Goal: Ask a question

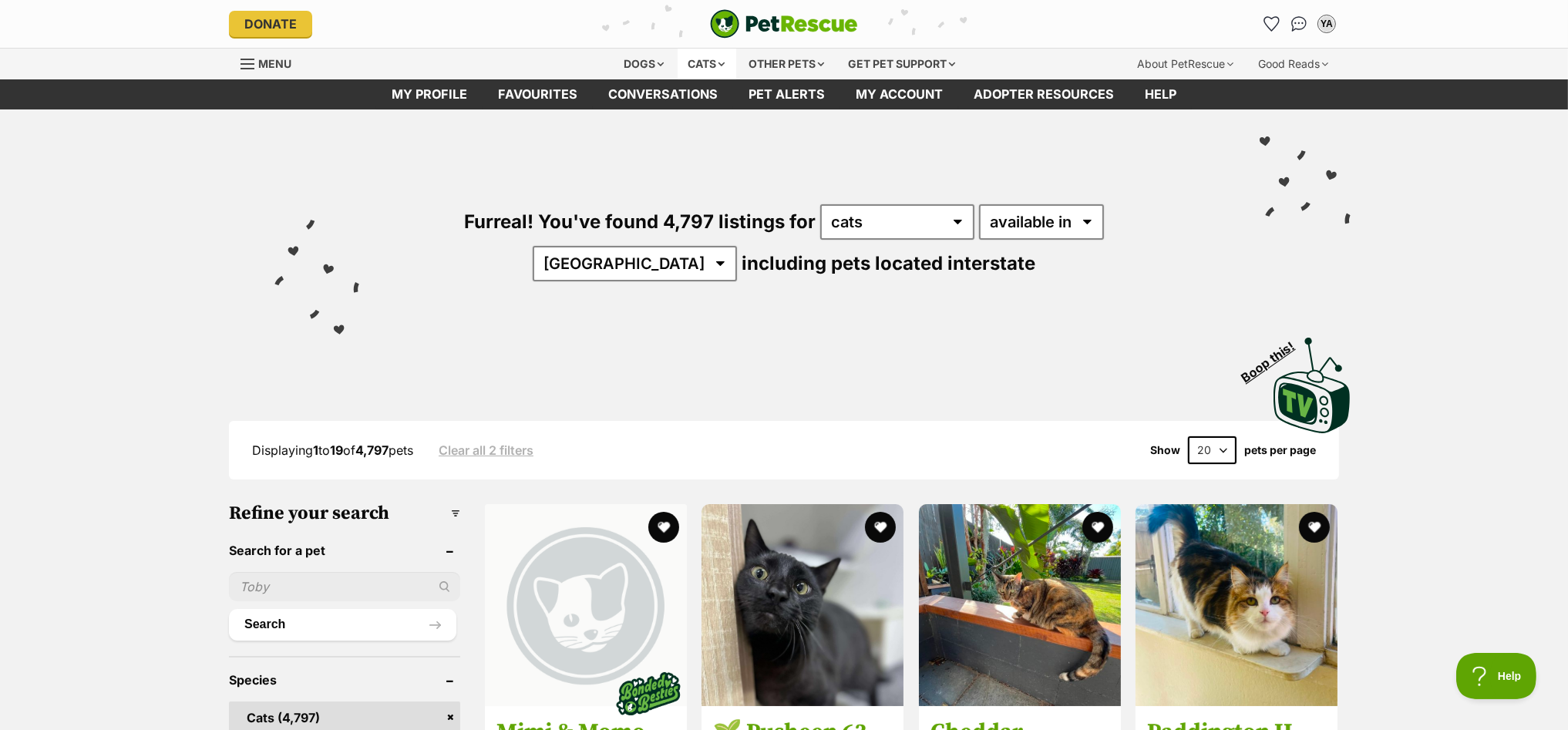
click at [705, 65] on div "Cats" at bounding box center [707, 64] width 58 height 31
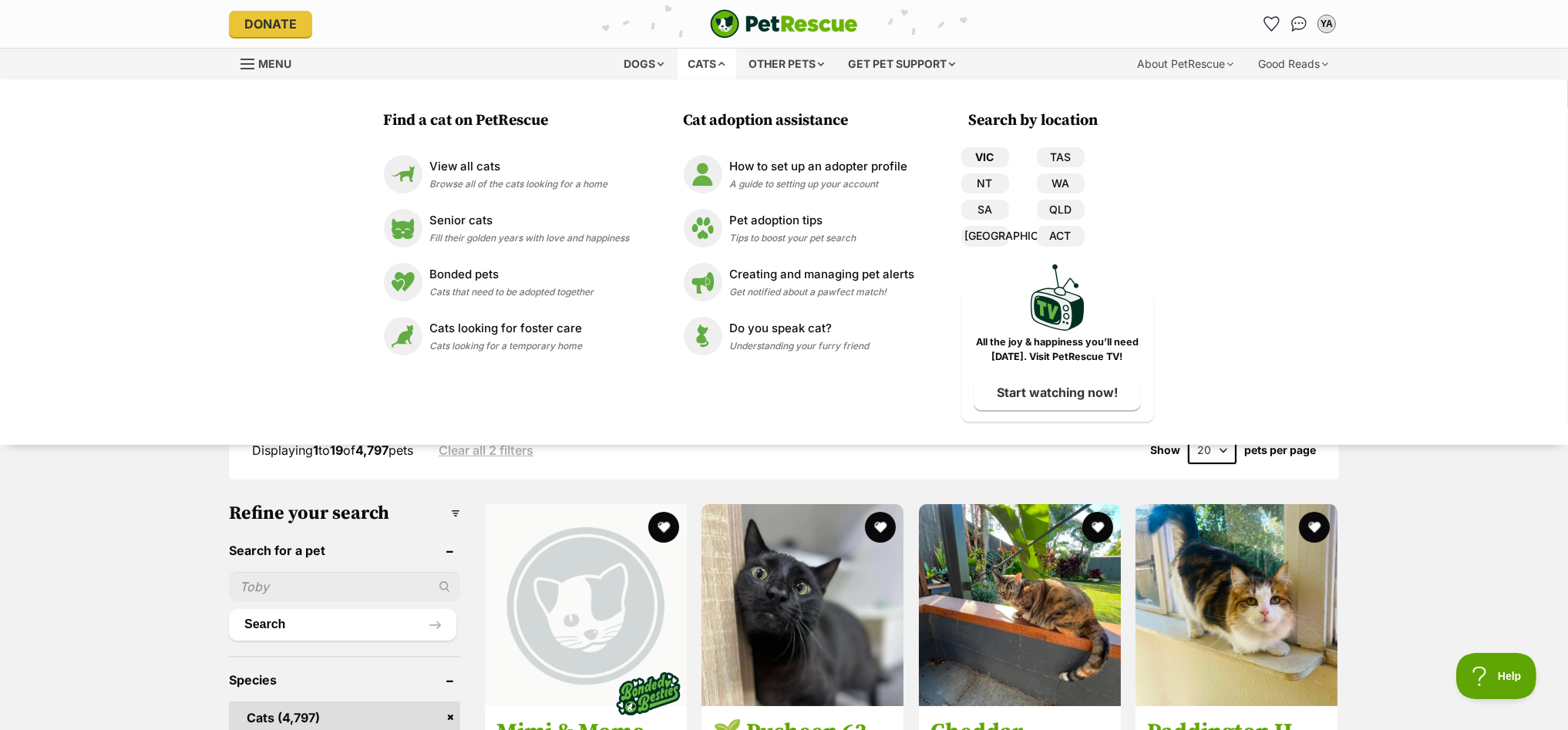
click at [991, 155] on link "VIC" at bounding box center [985, 157] width 48 height 20
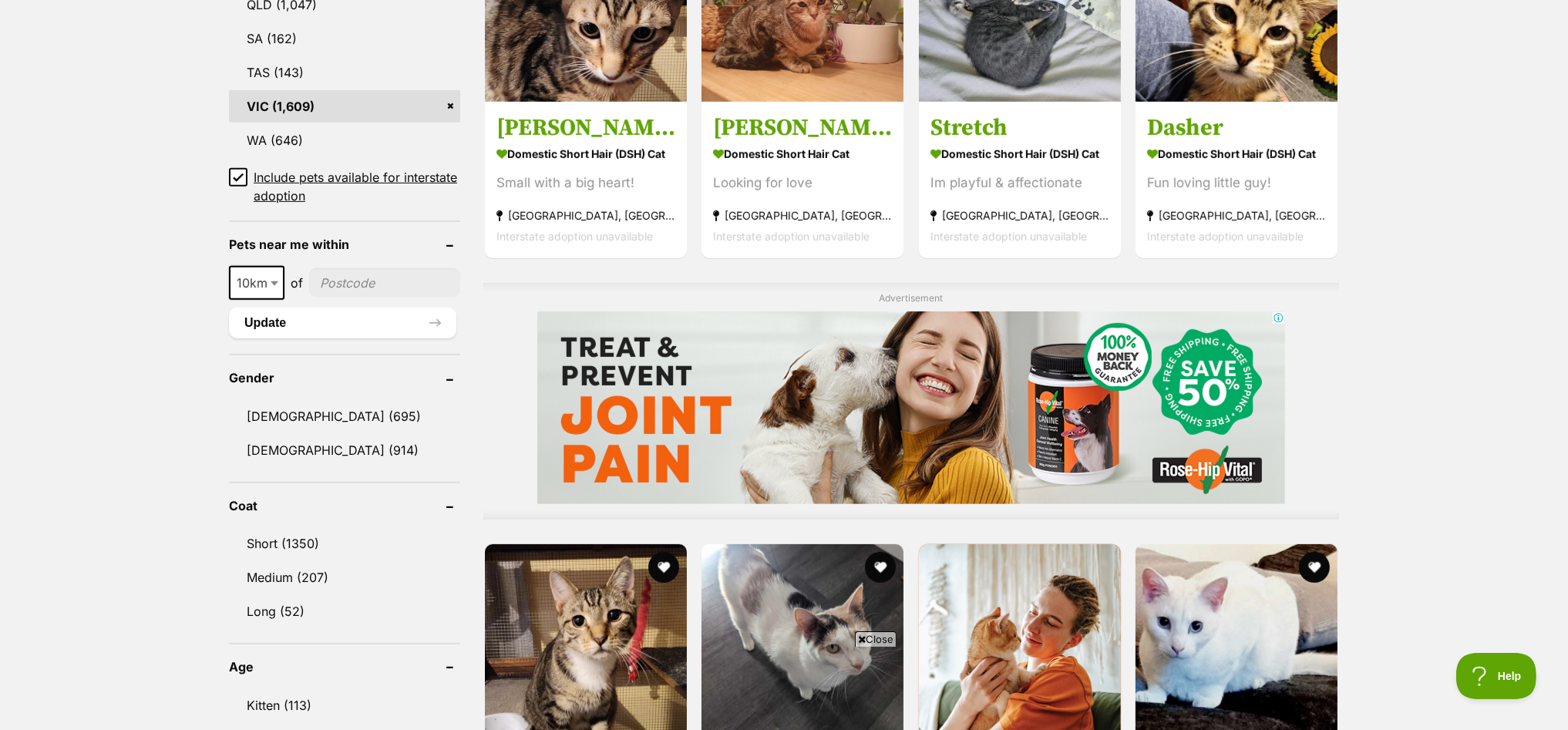
scroll to position [1251, 0]
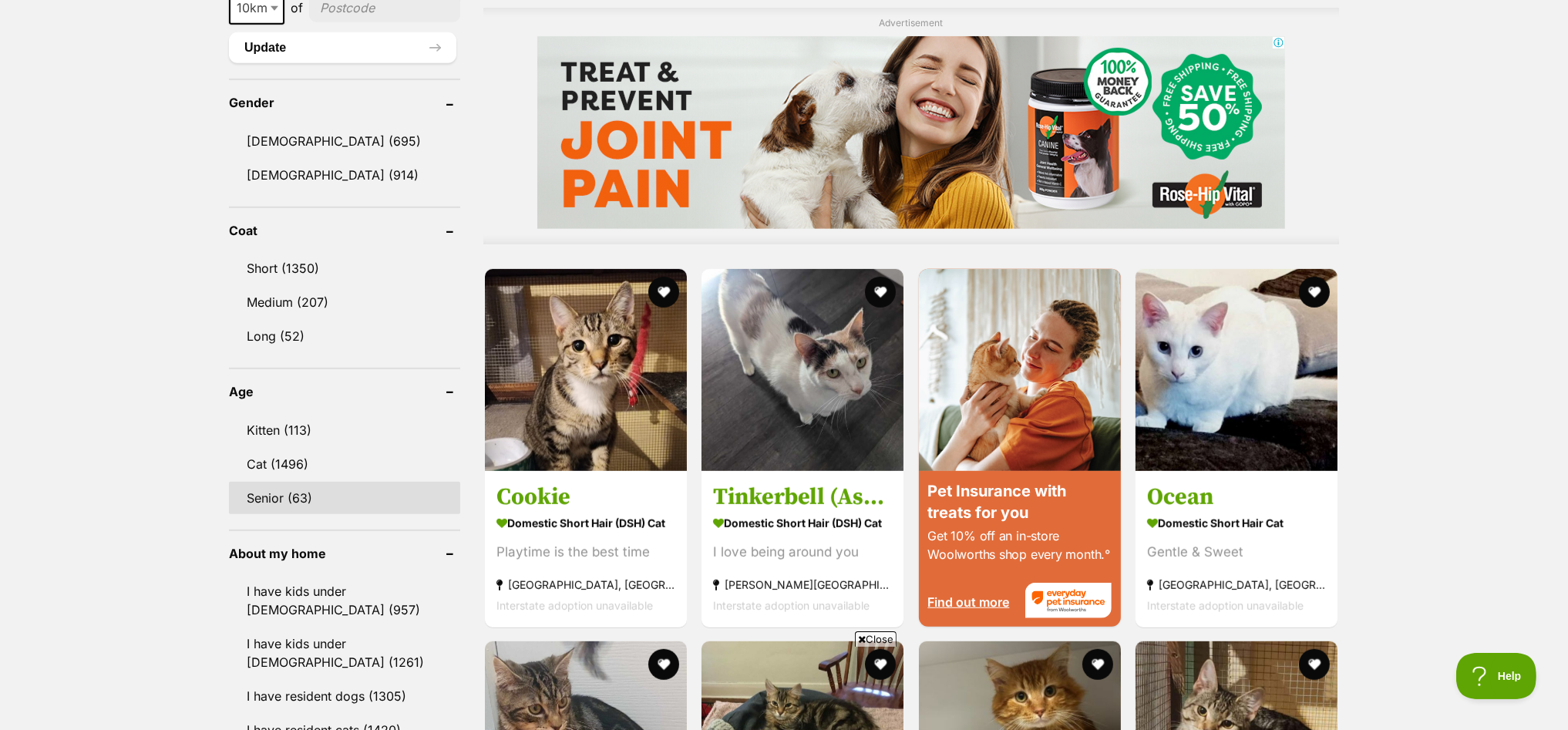
click at [271, 483] on link "Senior (63)" at bounding box center [345, 497] width 231 height 32
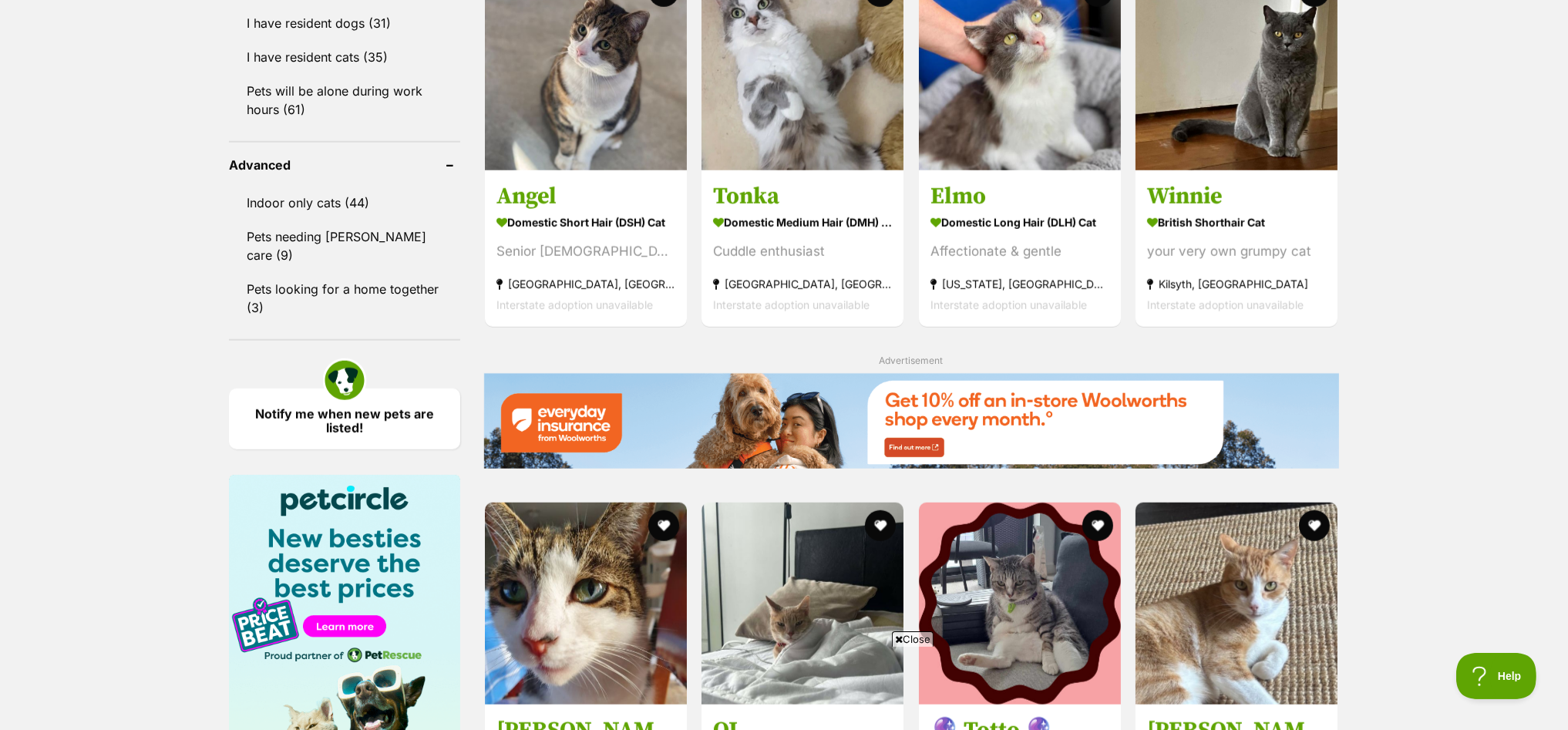
scroll to position [1925, 0]
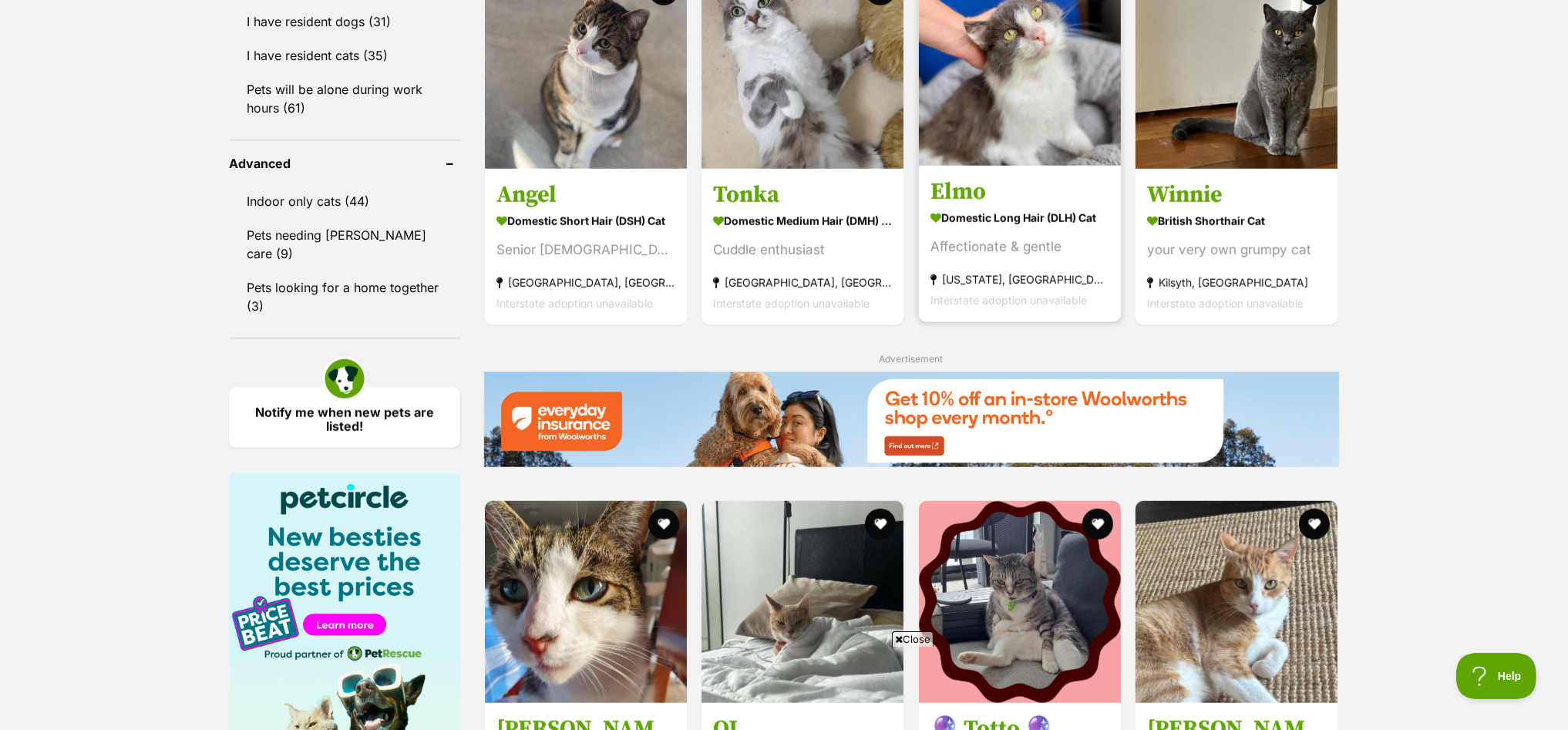
click at [980, 74] on img at bounding box center [1020, 64] width 202 height 202
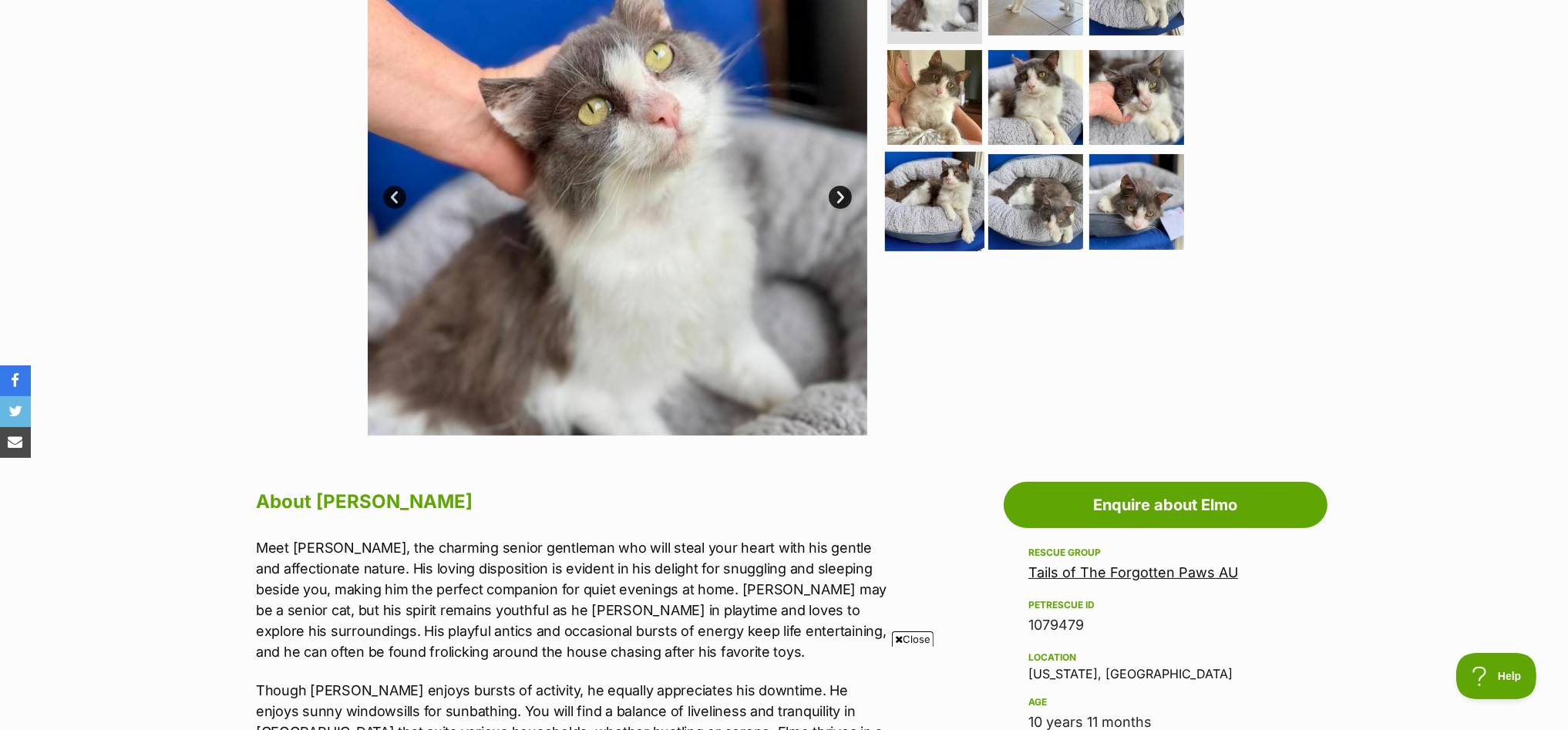
click at [933, 186] on img at bounding box center [935, 202] width 100 height 99
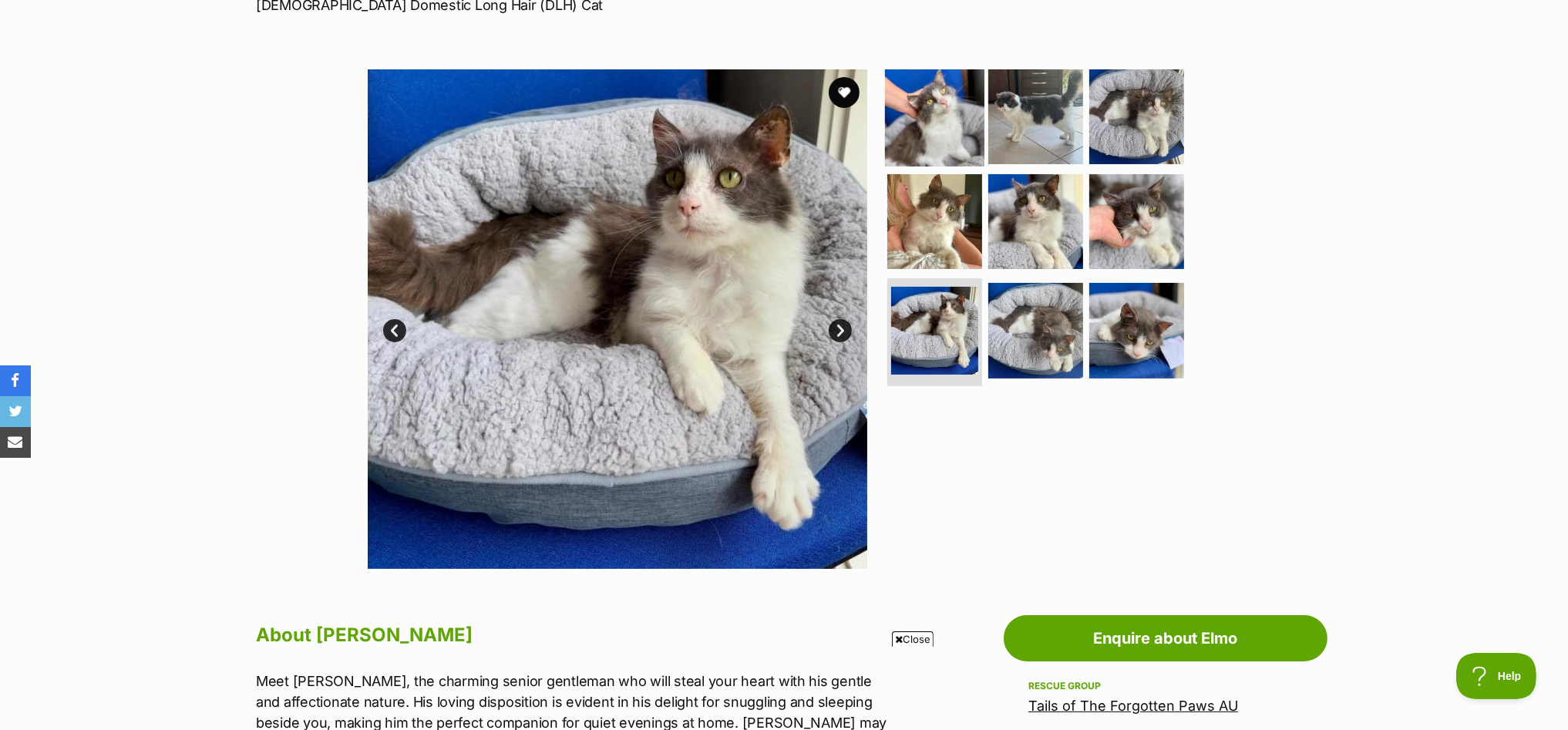
scroll to position [96, 0]
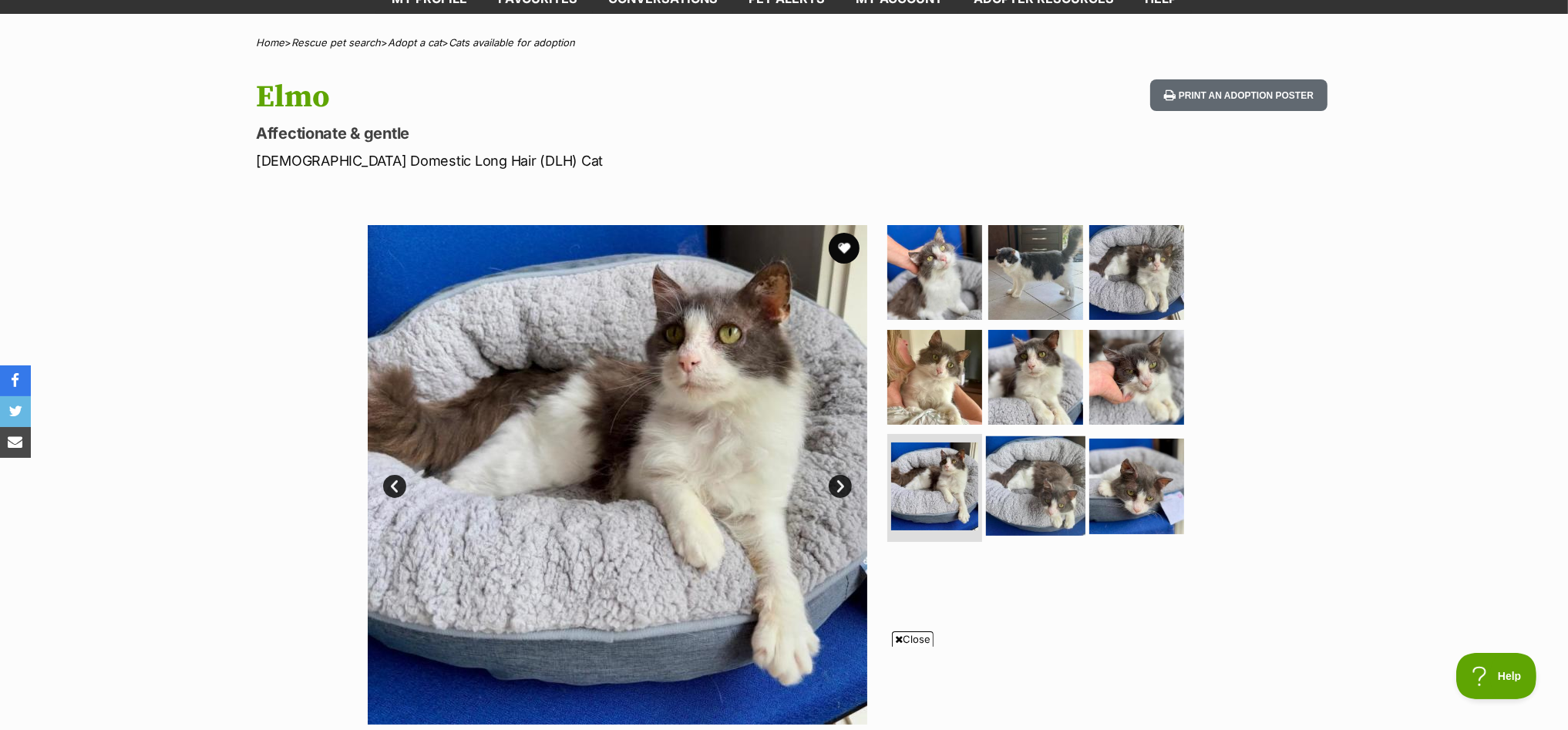
click at [1028, 483] on img at bounding box center [1036, 486] width 100 height 99
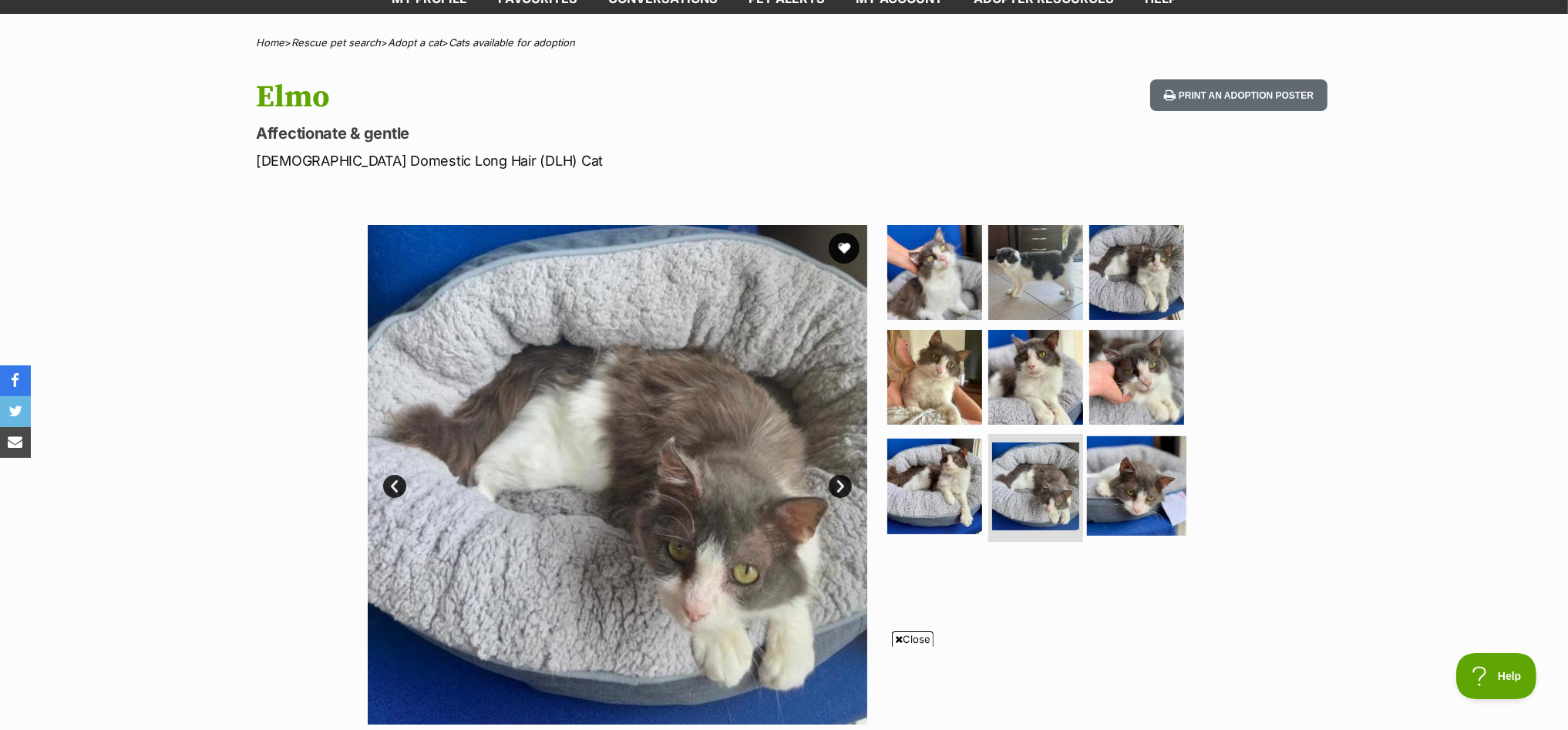
click at [1151, 470] on img at bounding box center [1137, 486] width 100 height 99
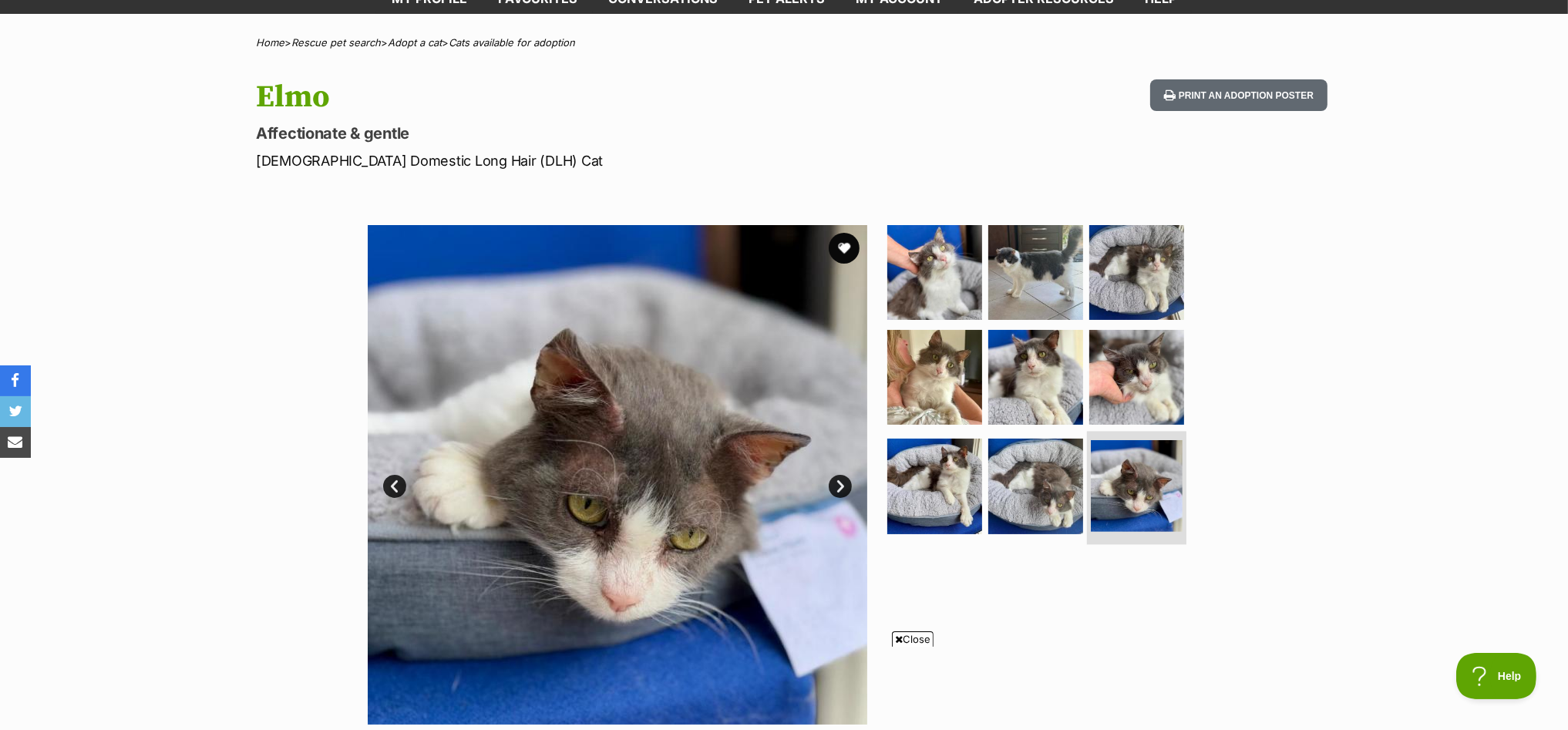
click at [1131, 469] on img at bounding box center [1137, 486] width 92 height 92
click at [935, 487] on img at bounding box center [935, 486] width 100 height 99
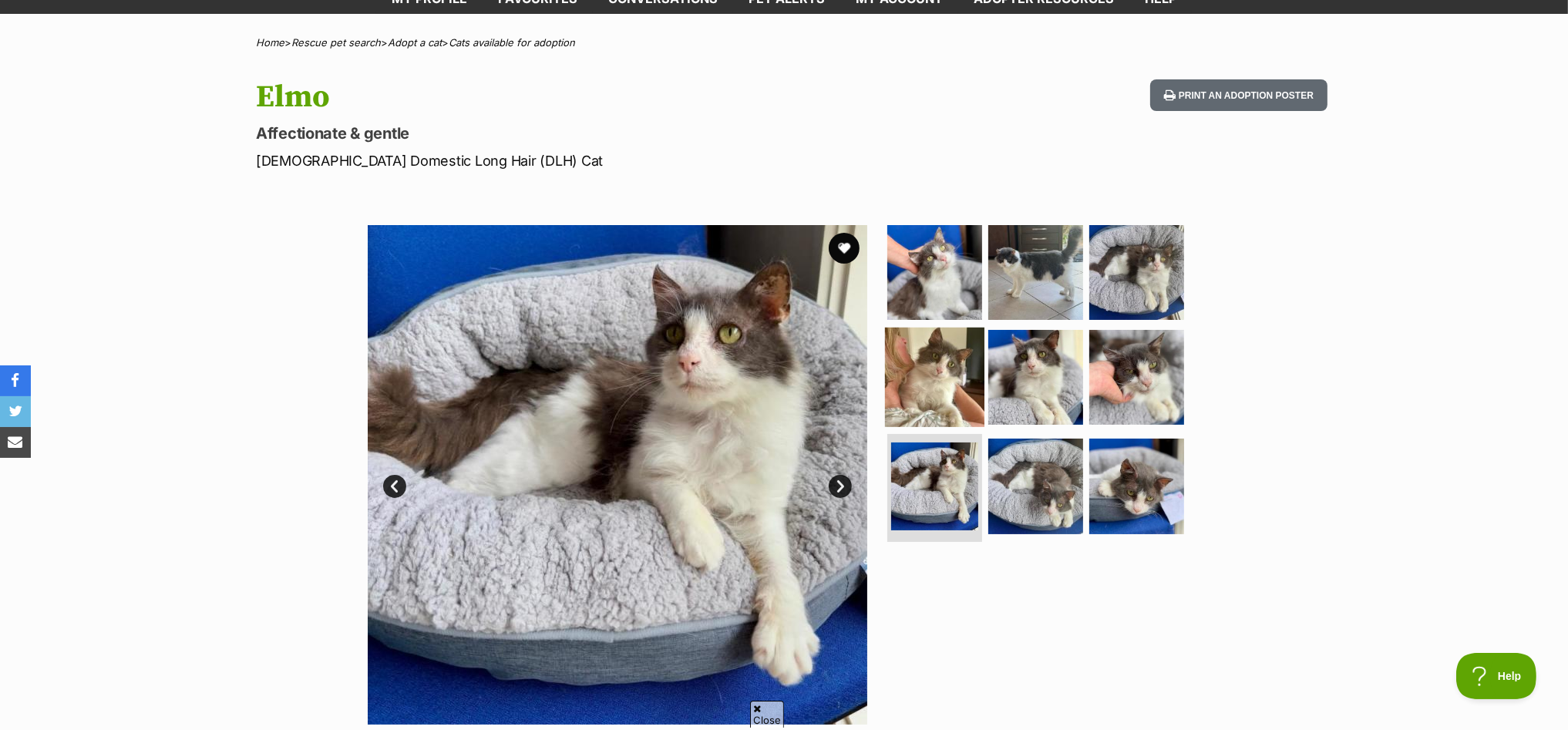
scroll to position [0, 0]
click at [937, 390] on img at bounding box center [935, 376] width 100 height 99
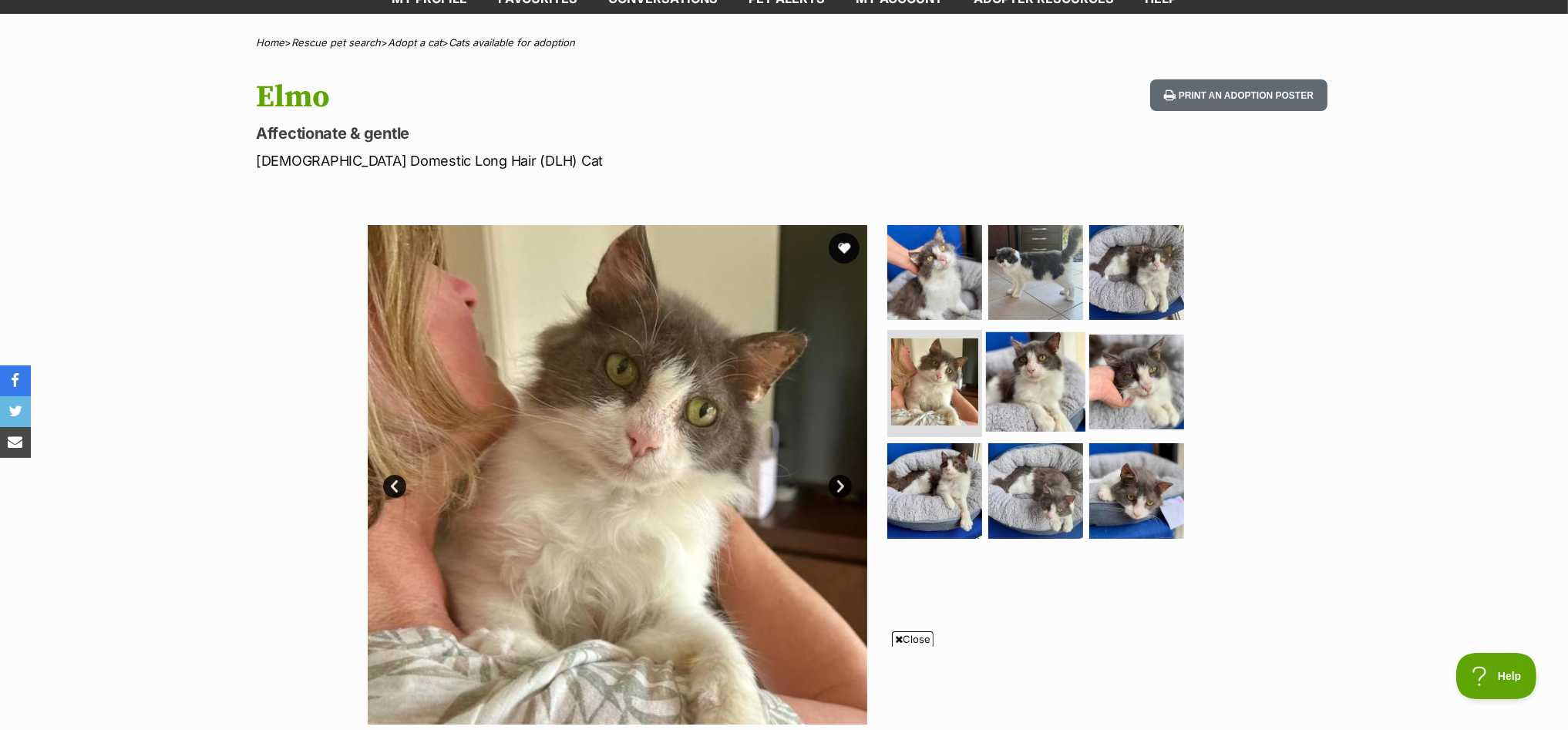
click at [1024, 369] on img at bounding box center [1036, 381] width 100 height 99
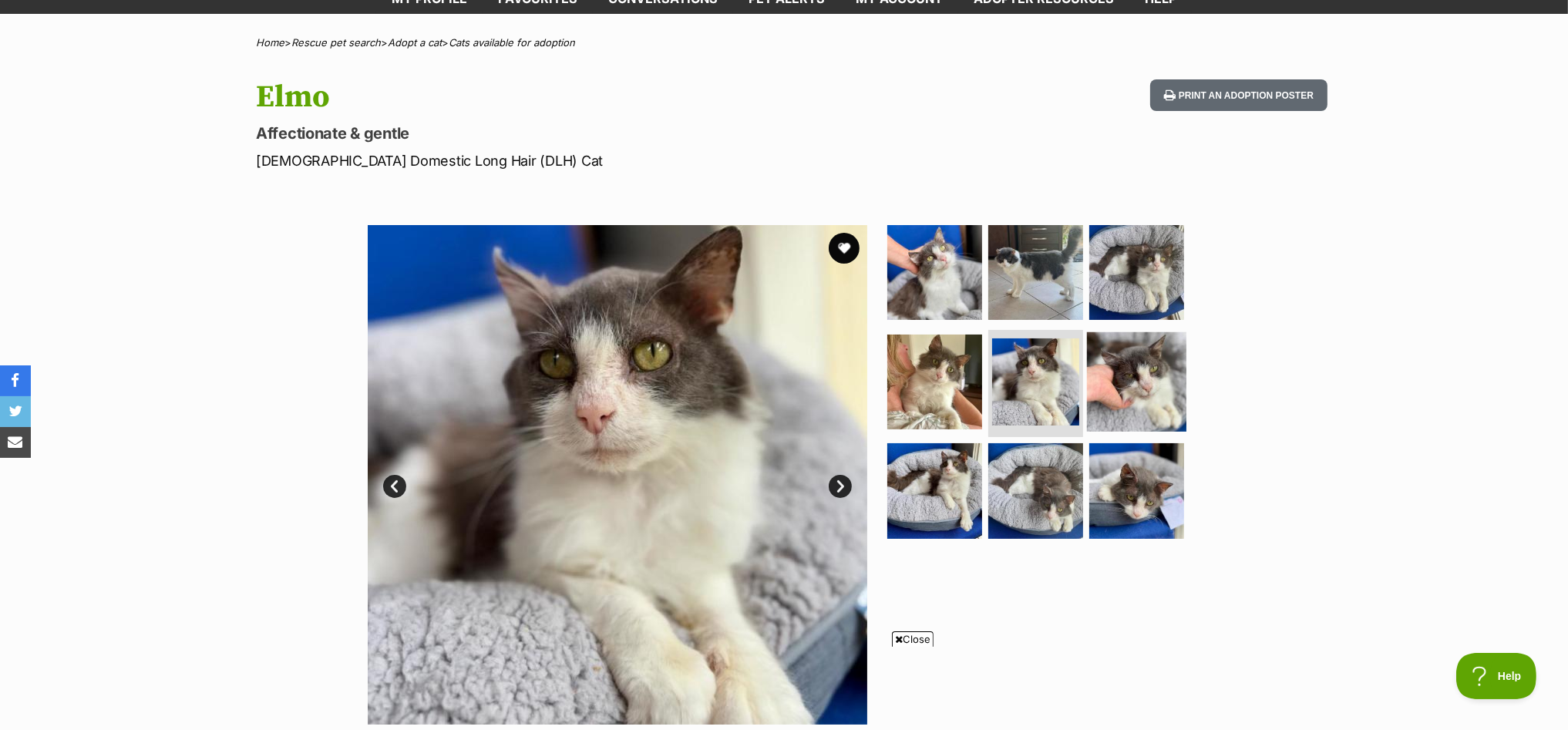
click at [1152, 360] on img at bounding box center [1137, 381] width 100 height 99
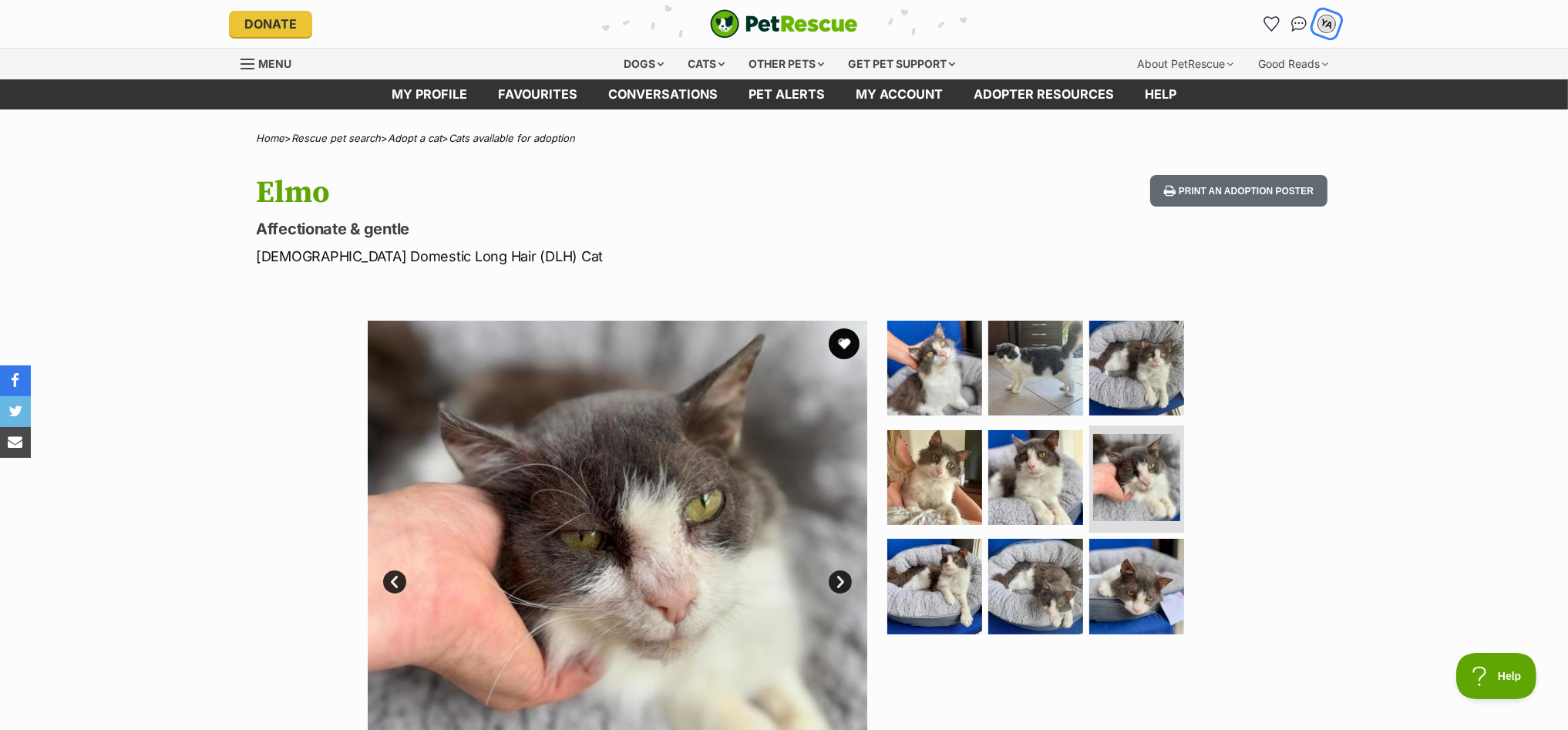
click at [1328, 23] on div "YA" at bounding box center [1326, 23] width 20 height 20
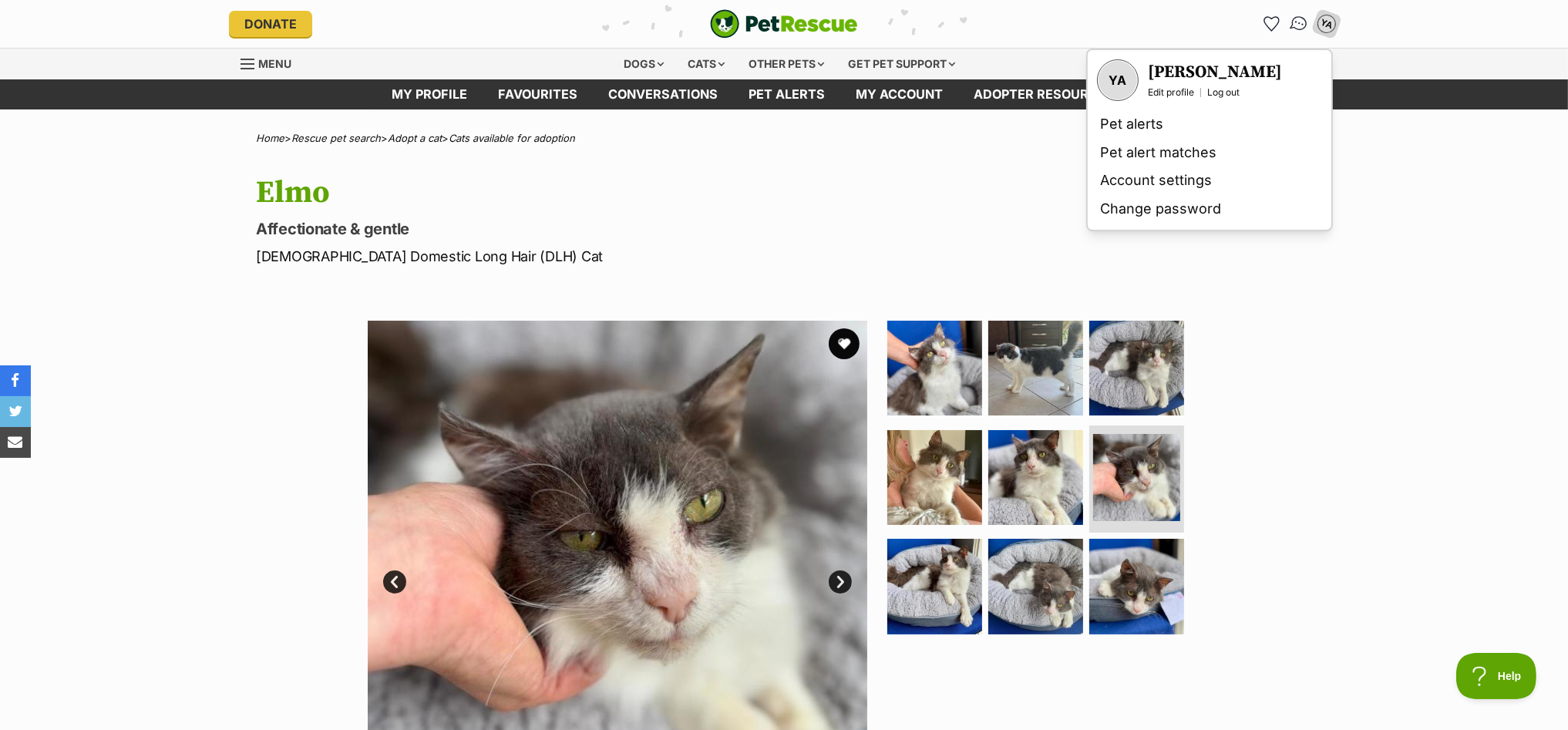
click at [1297, 23] on img "Conversations" at bounding box center [1299, 23] width 21 height 20
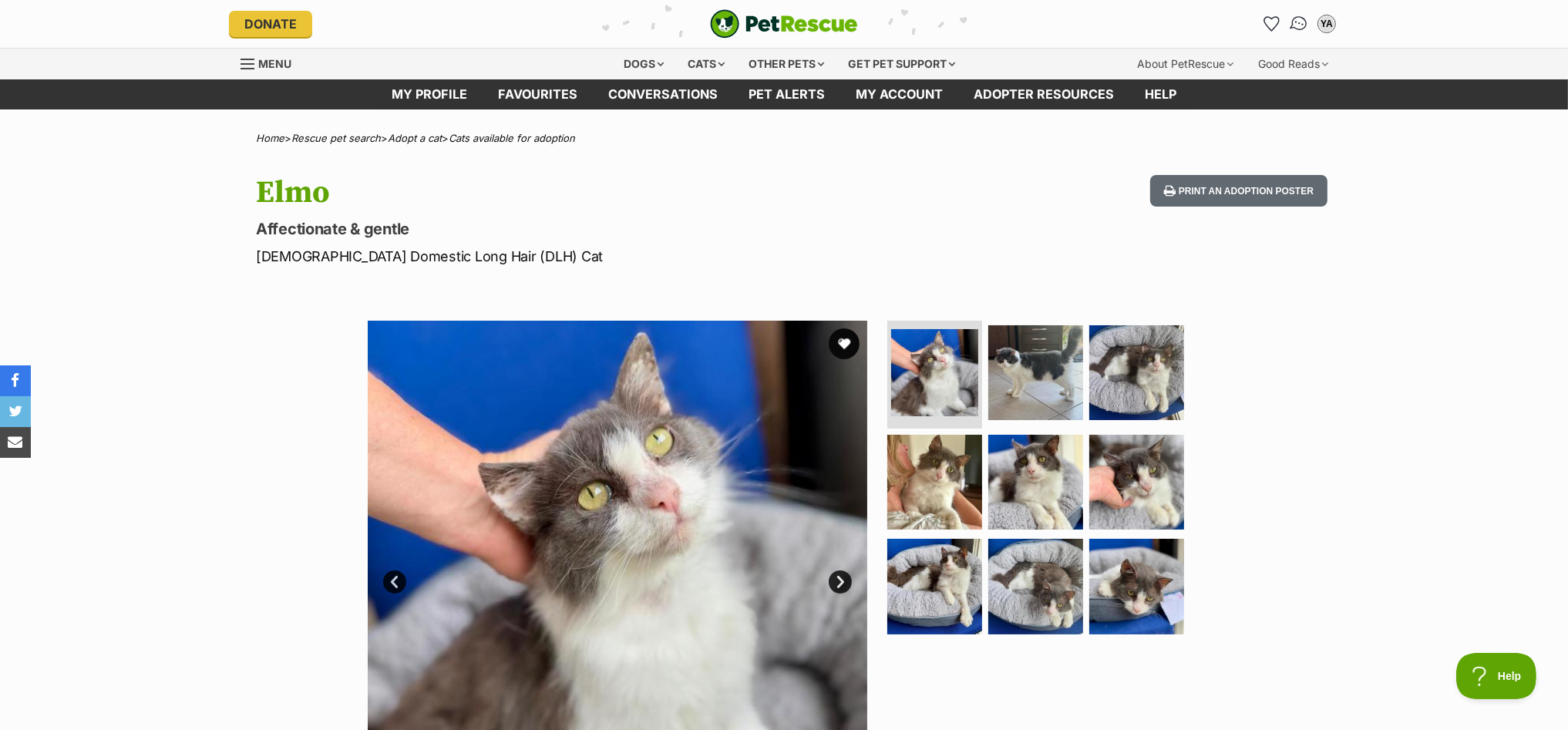
click at [1299, 23] on img "Conversations" at bounding box center [1299, 23] width 21 height 20
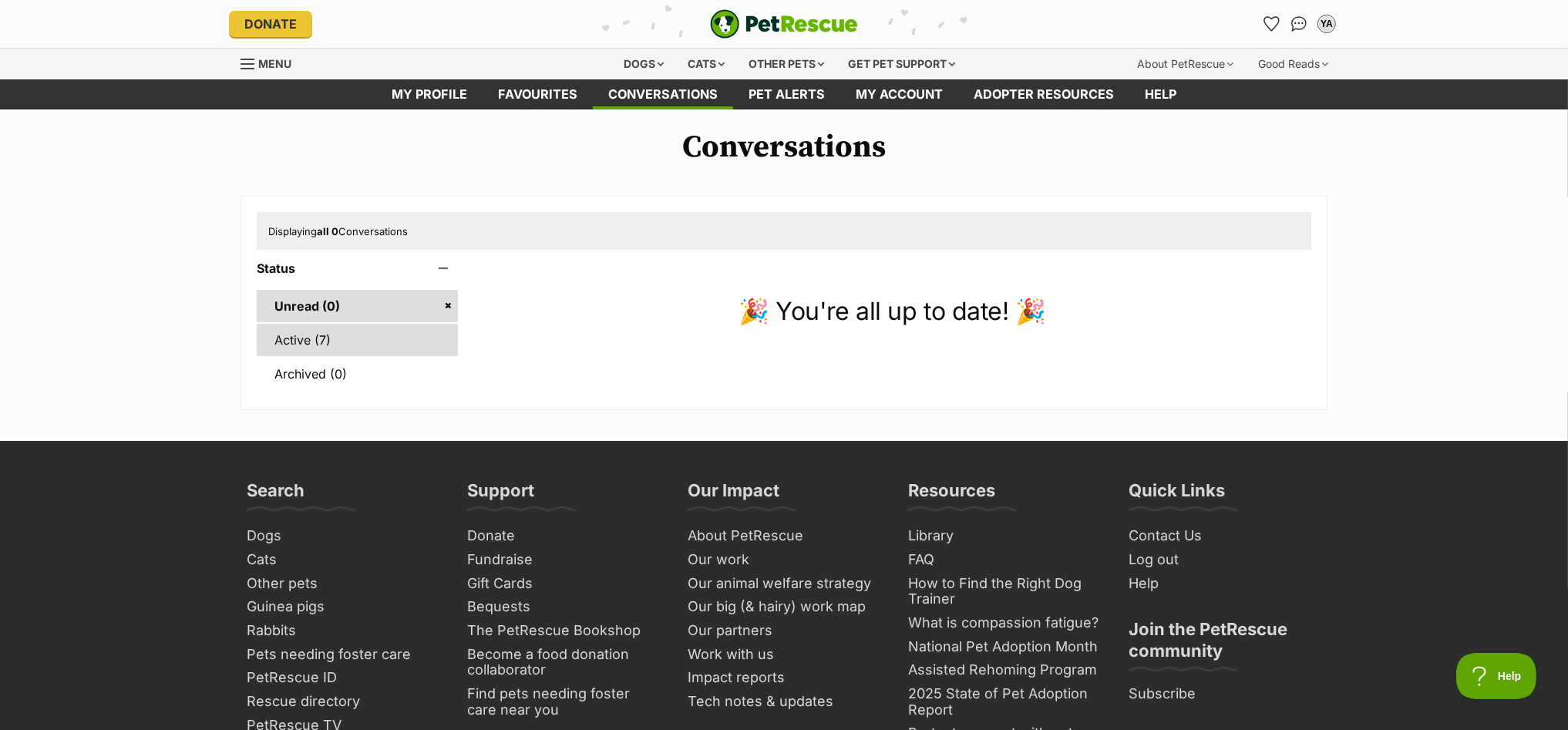
click at [306, 338] on link "Active (7)" at bounding box center [357, 340] width 201 height 32
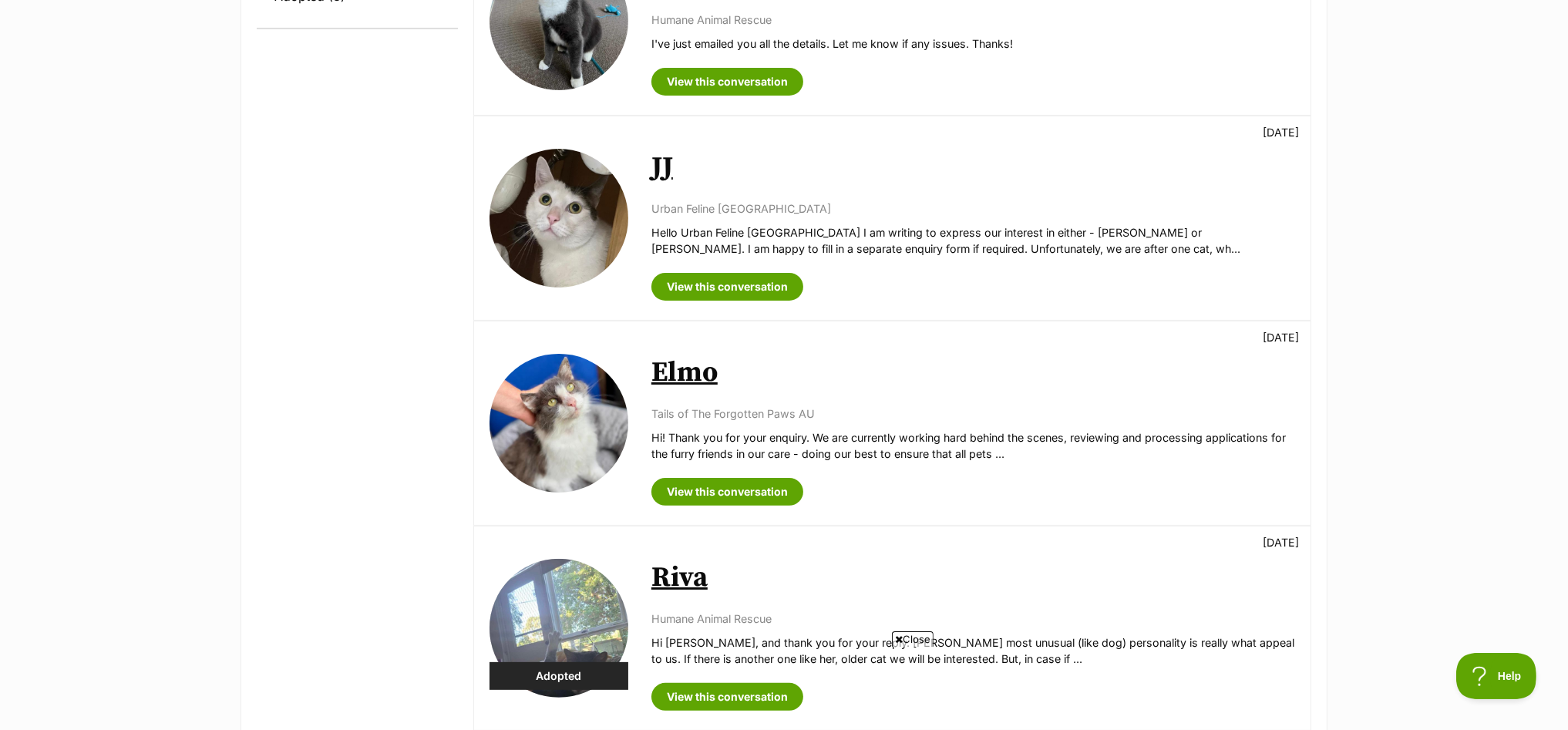
scroll to position [577, 0]
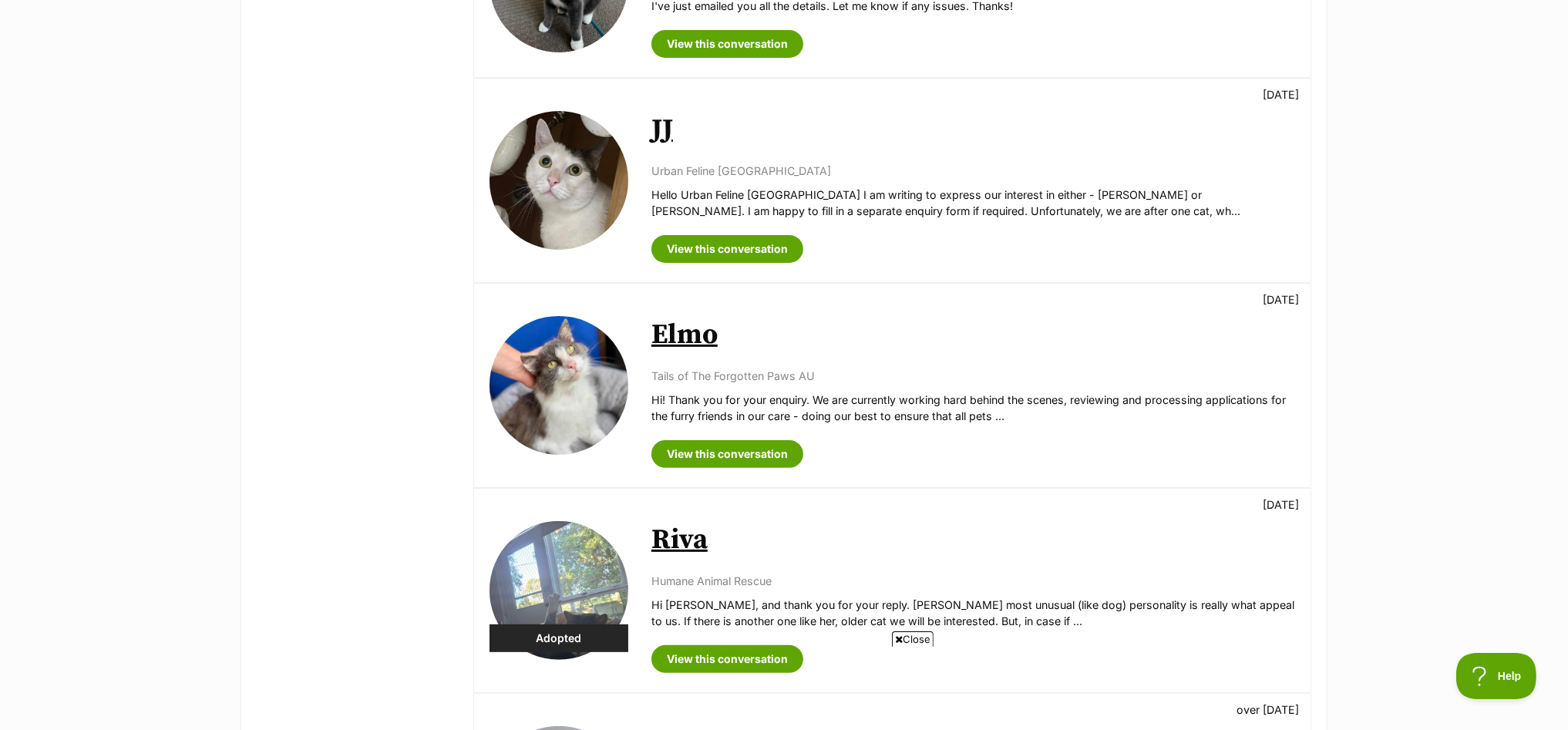
click at [527, 377] on img at bounding box center [559, 386] width 139 height 139
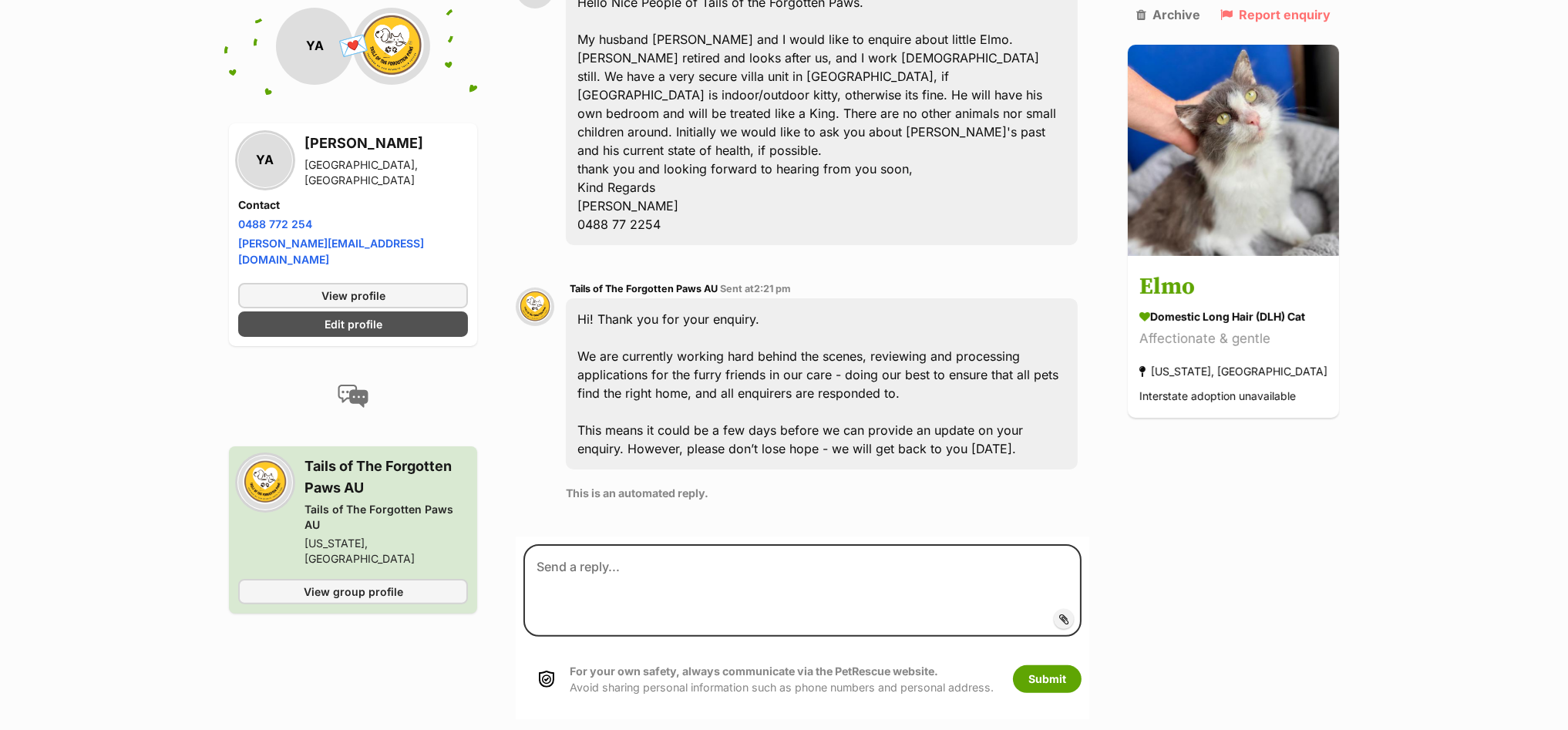
scroll to position [455, 0]
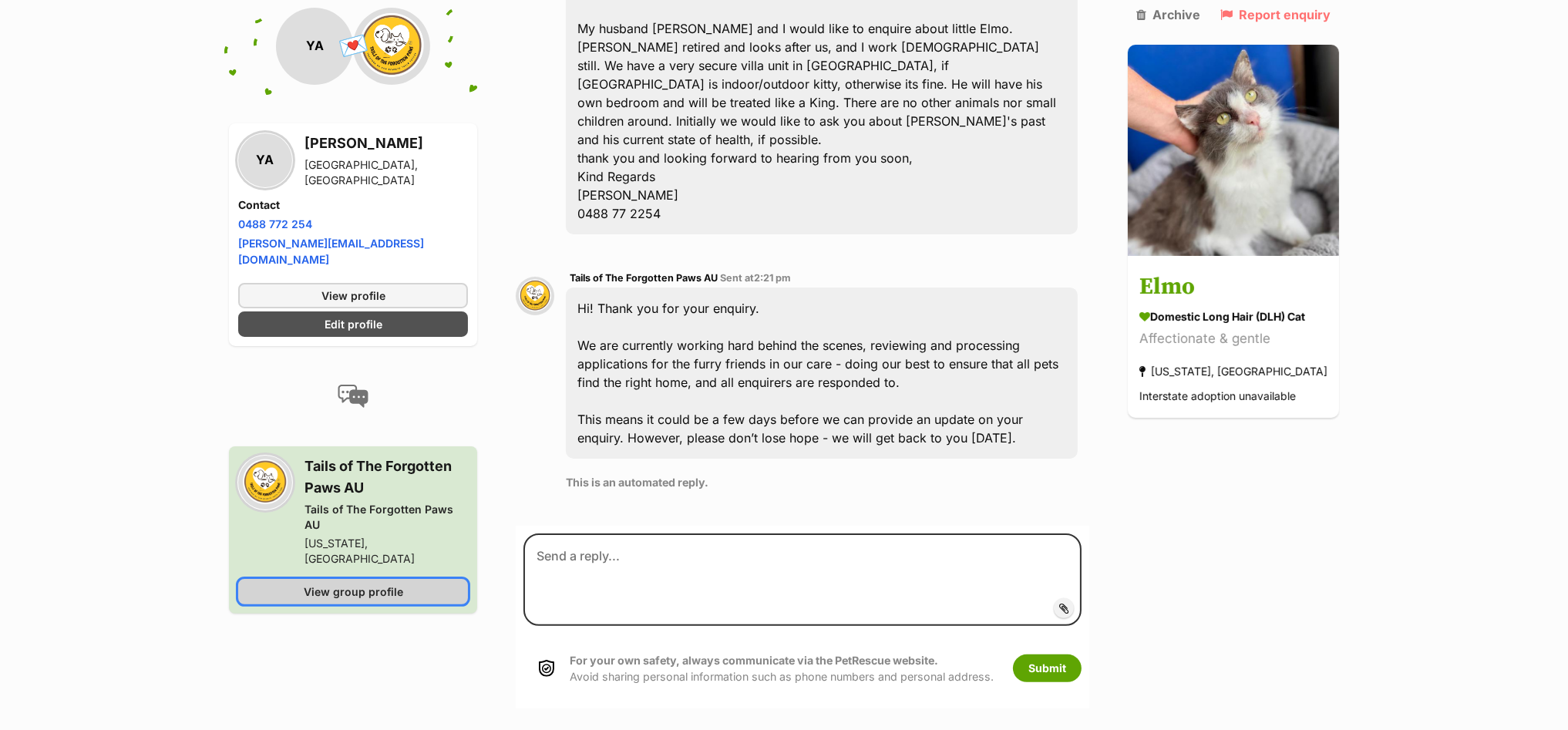
click at [335, 584] on span "View group profile" at bounding box center [354, 591] width 100 height 16
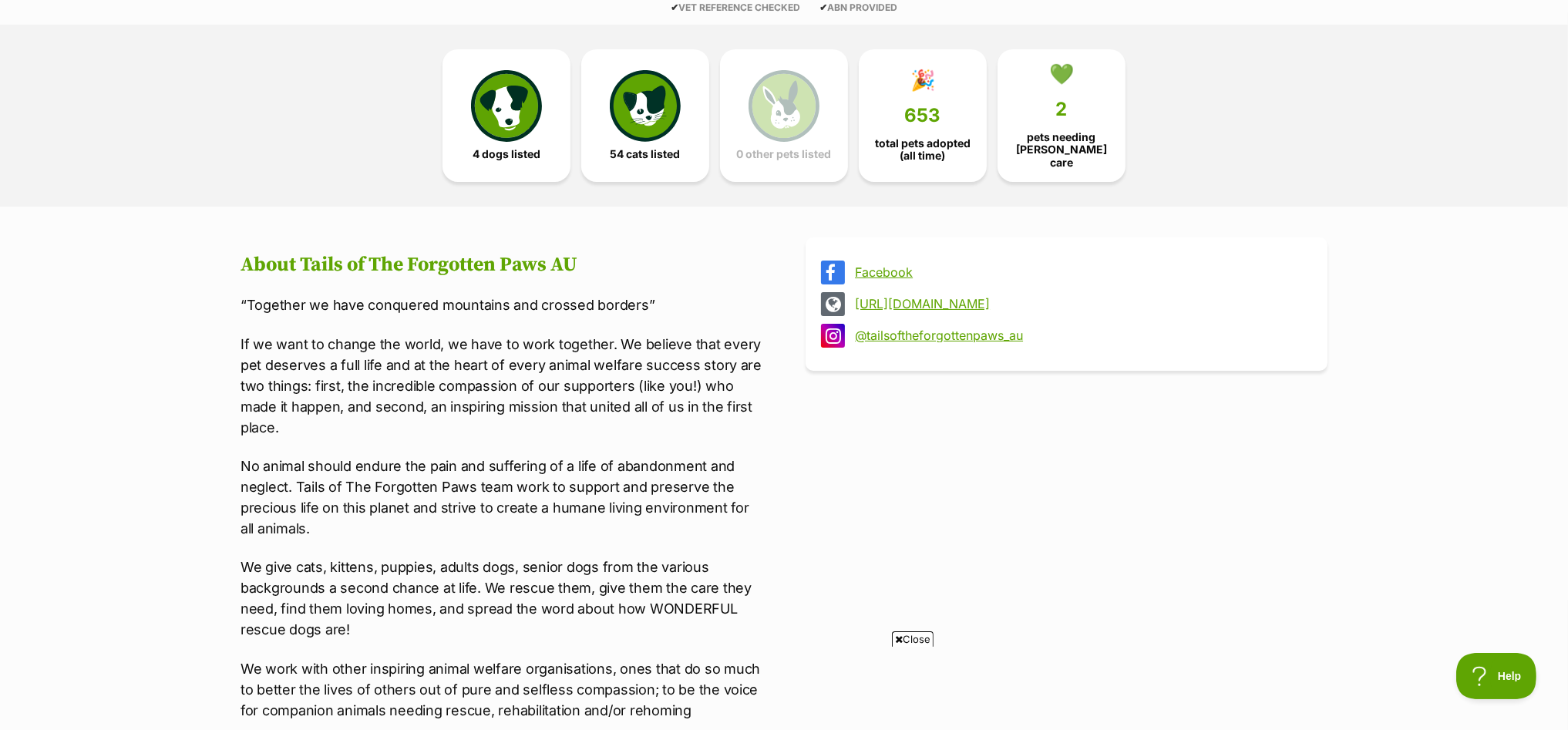
scroll to position [385, 0]
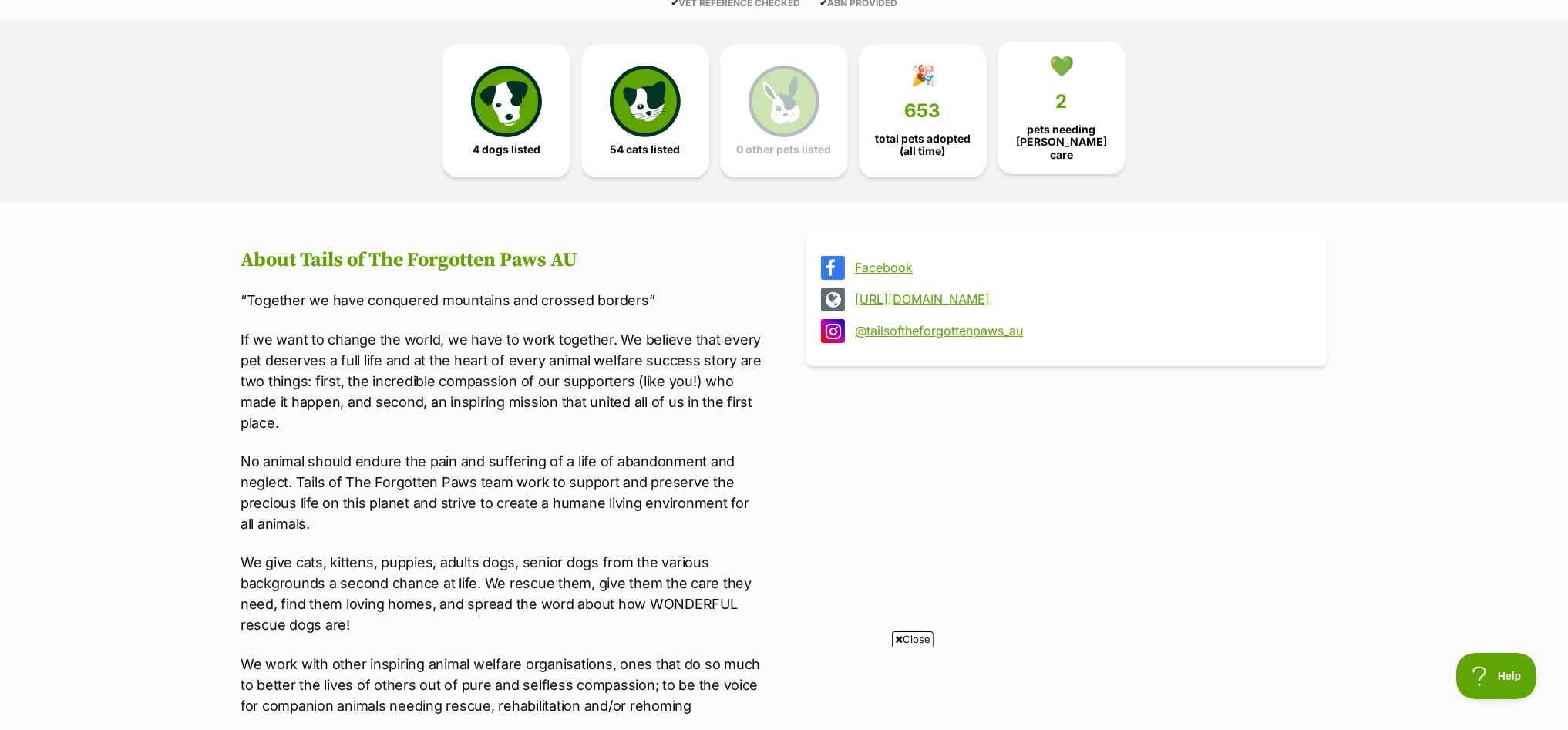
click at [1055, 127] on span "pets needing foster care" at bounding box center [1061, 141] width 101 height 37
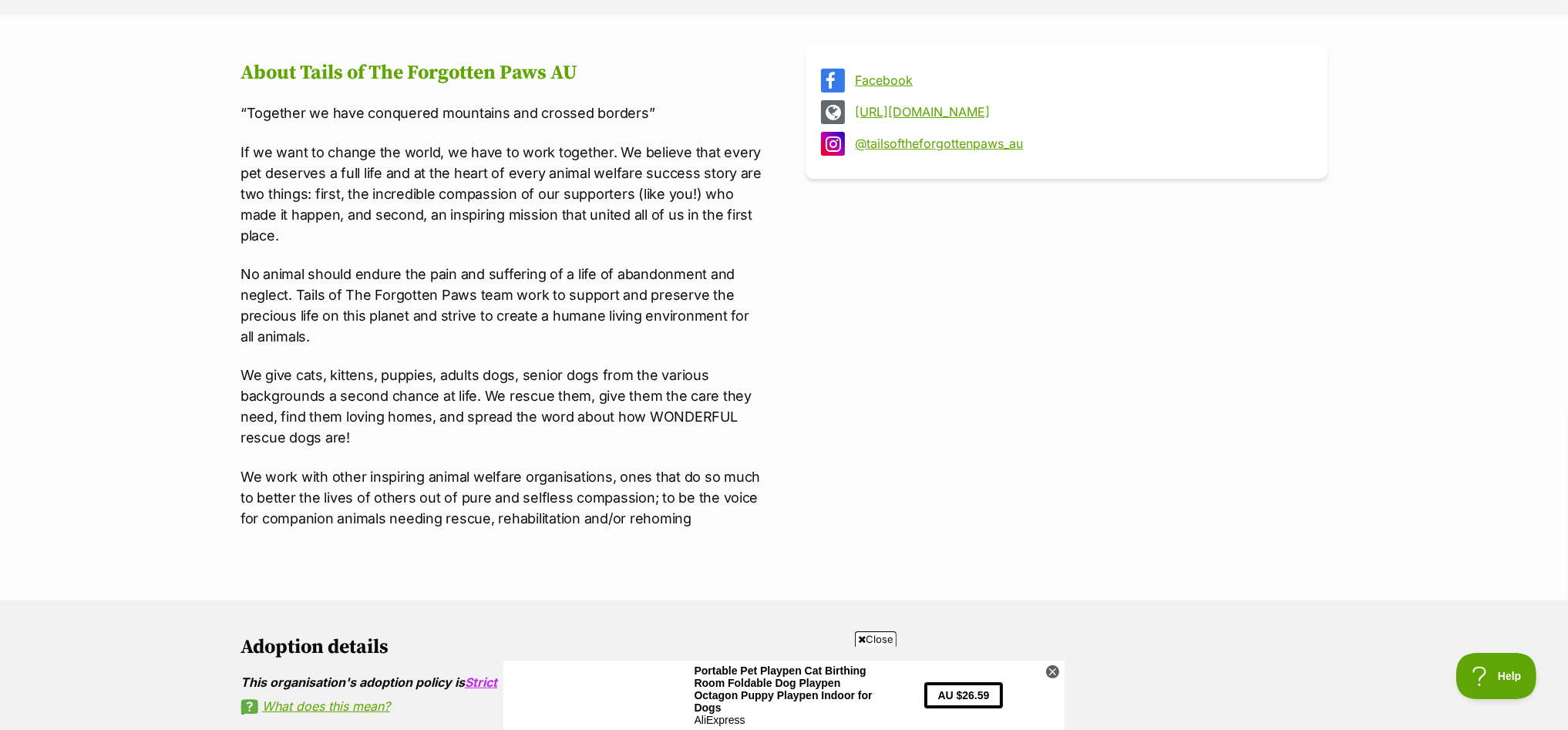
scroll to position [389, 0]
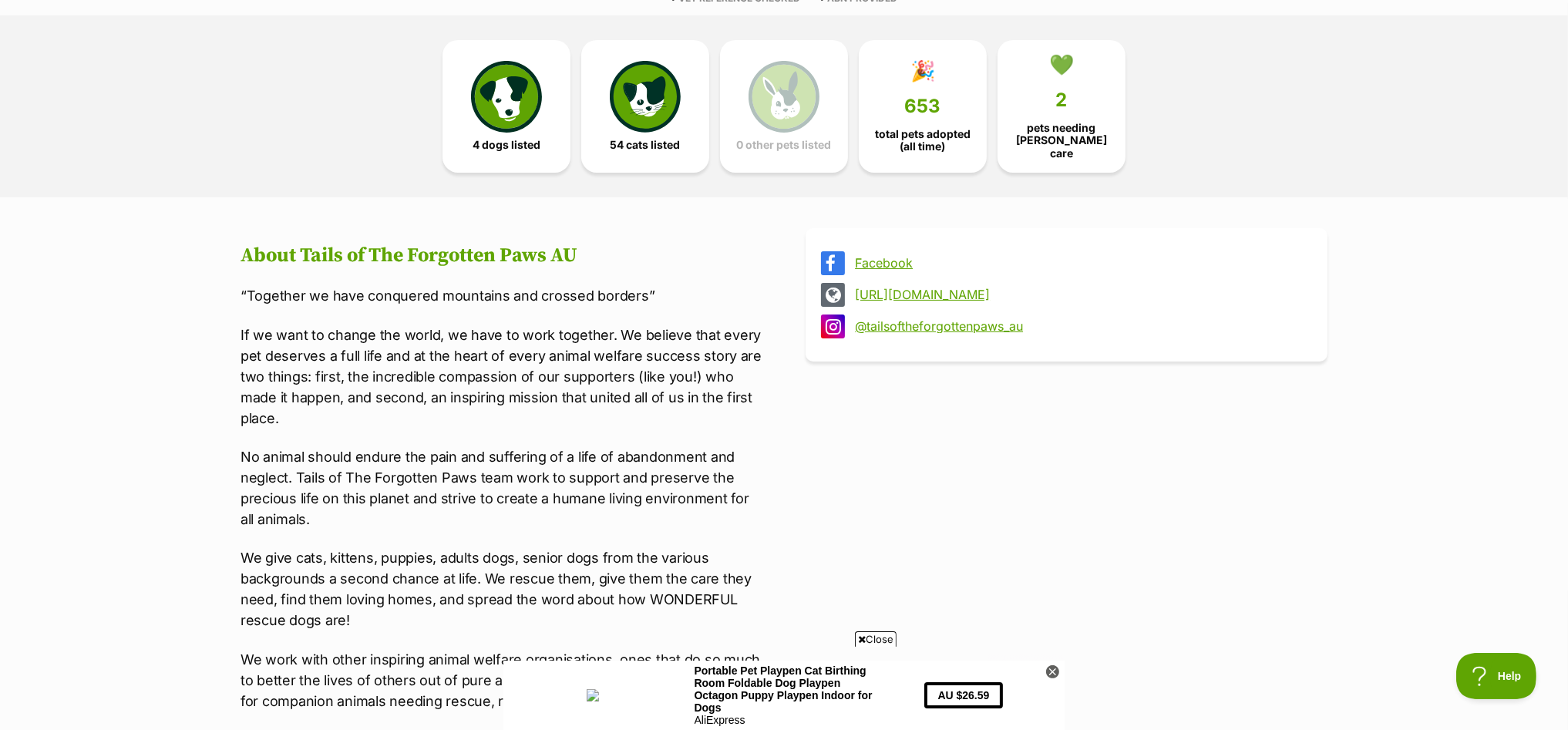
click at [1028, 288] on link "http://www.tailsoftheforgottenpawsau.org.au" at bounding box center [1081, 294] width 451 height 14
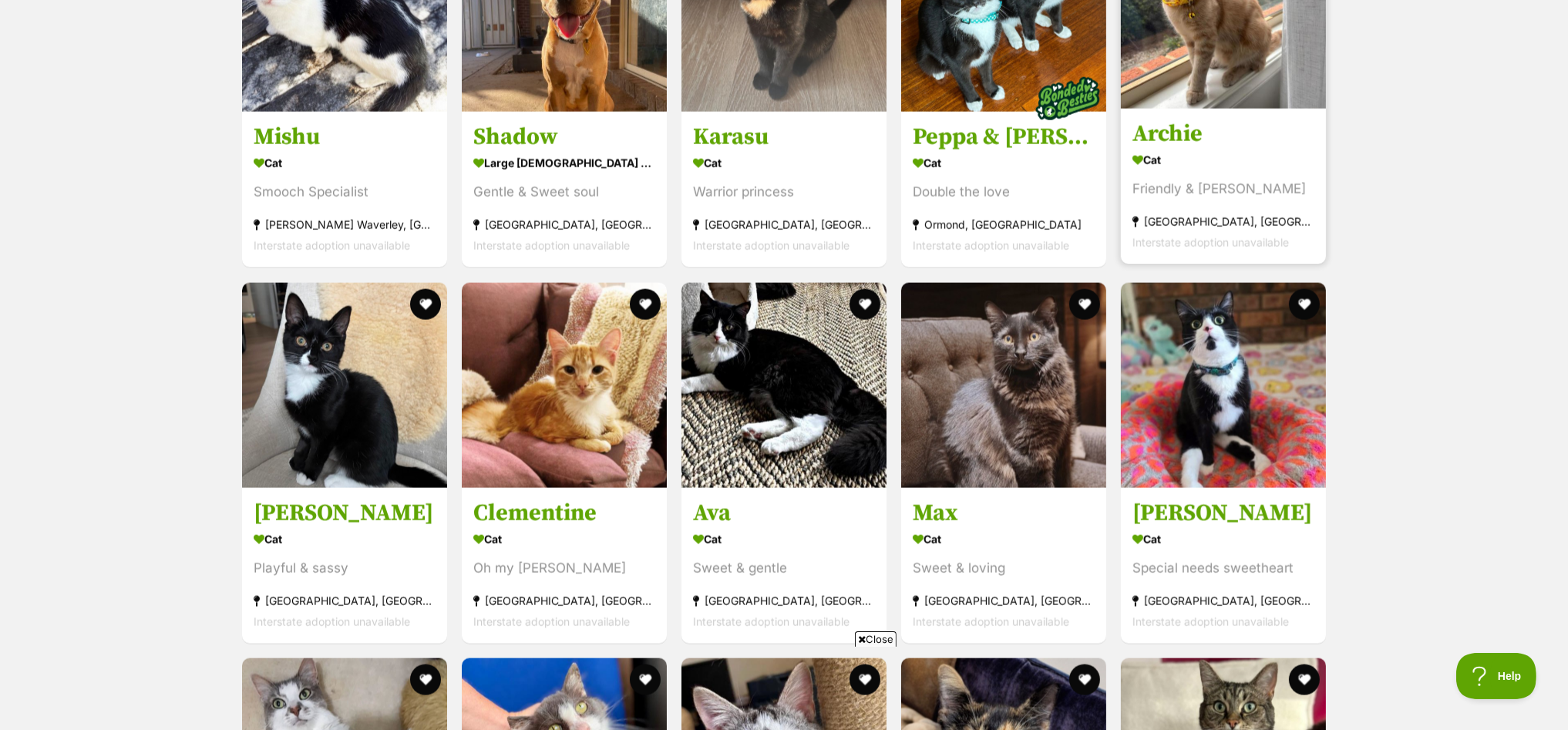
scroll to position [2989, 0]
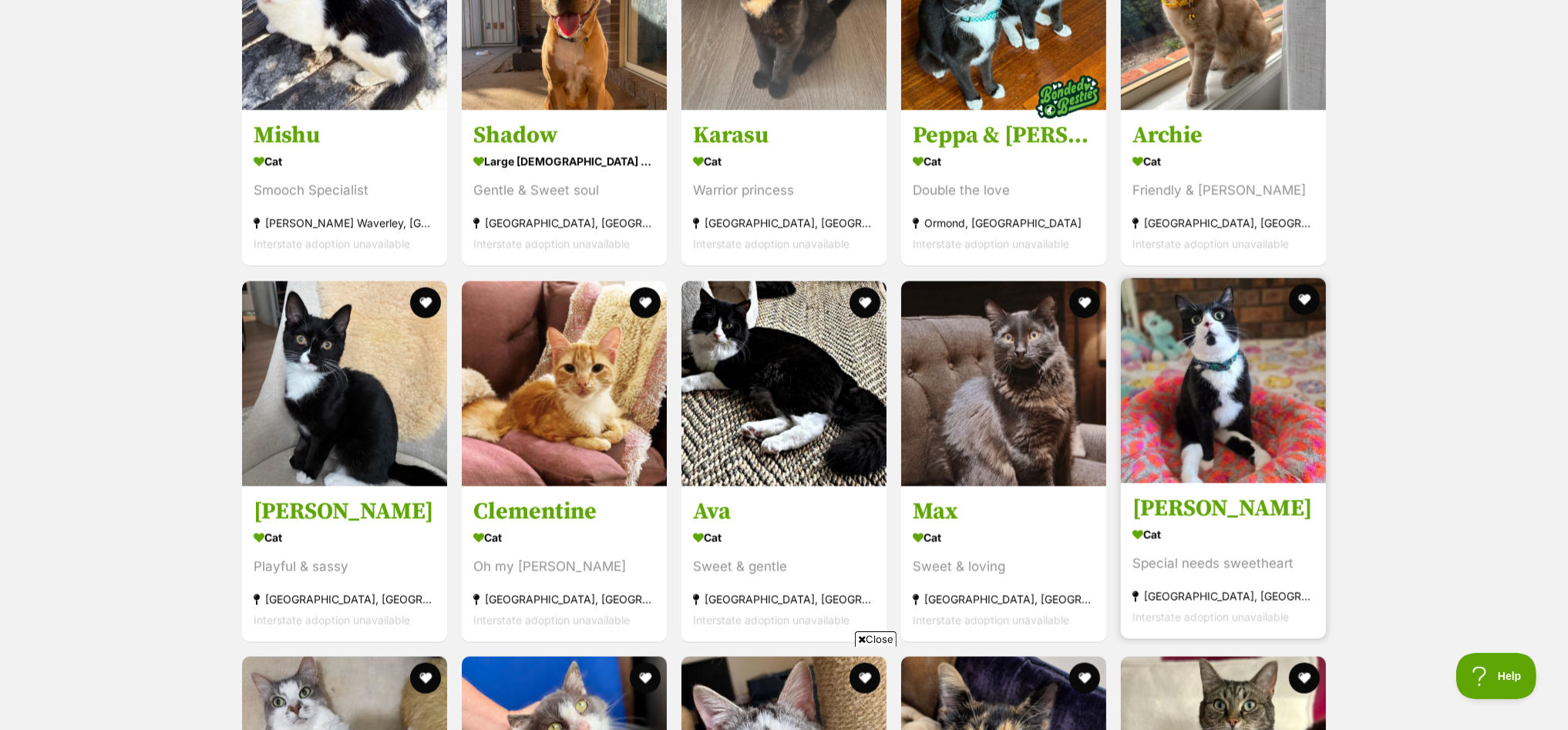
click at [1200, 332] on img at bounding box center [1223, 380] width 205 height 205
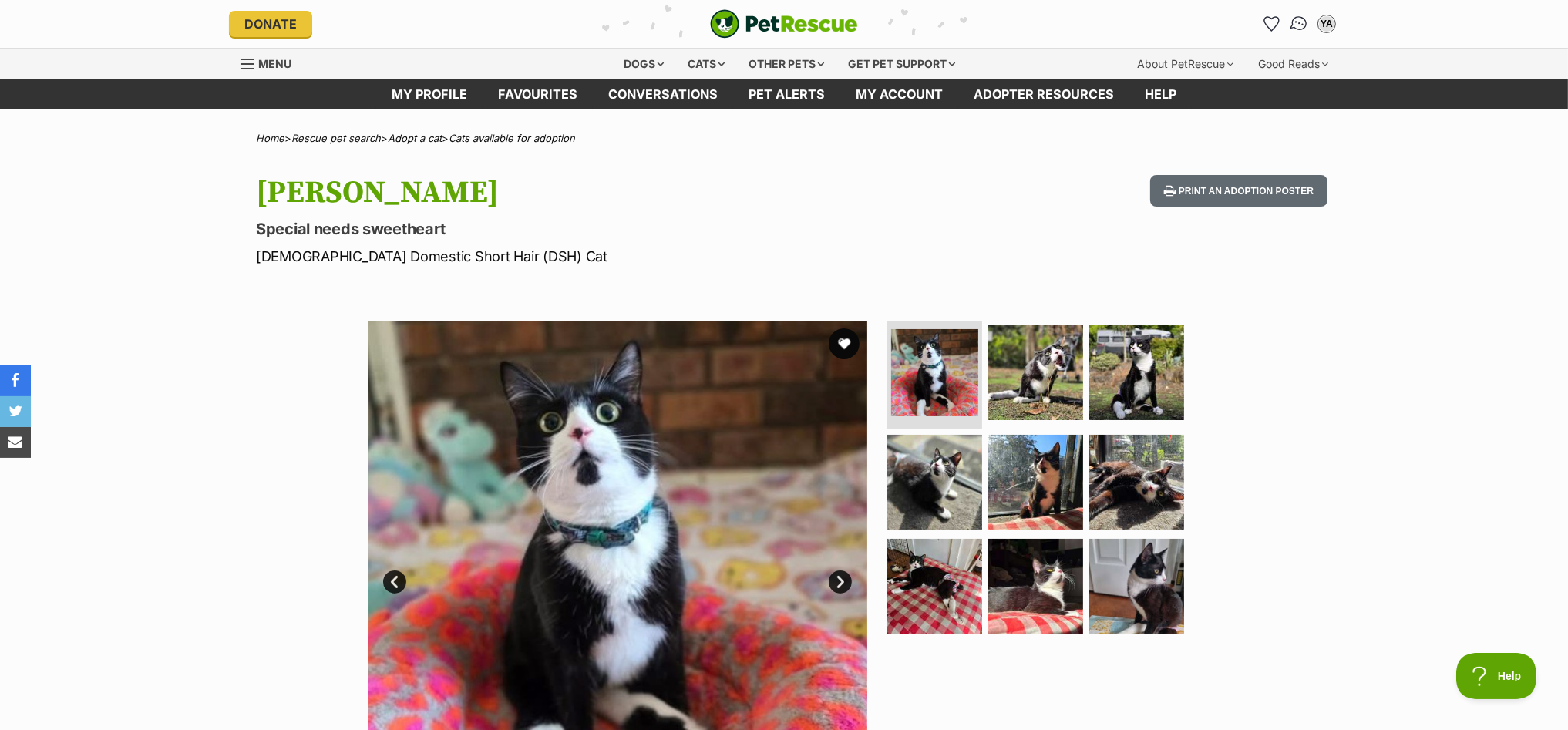
click at [1294, 21] on img "Conversations" at bounding box center [1299, 23] width 21 height 20
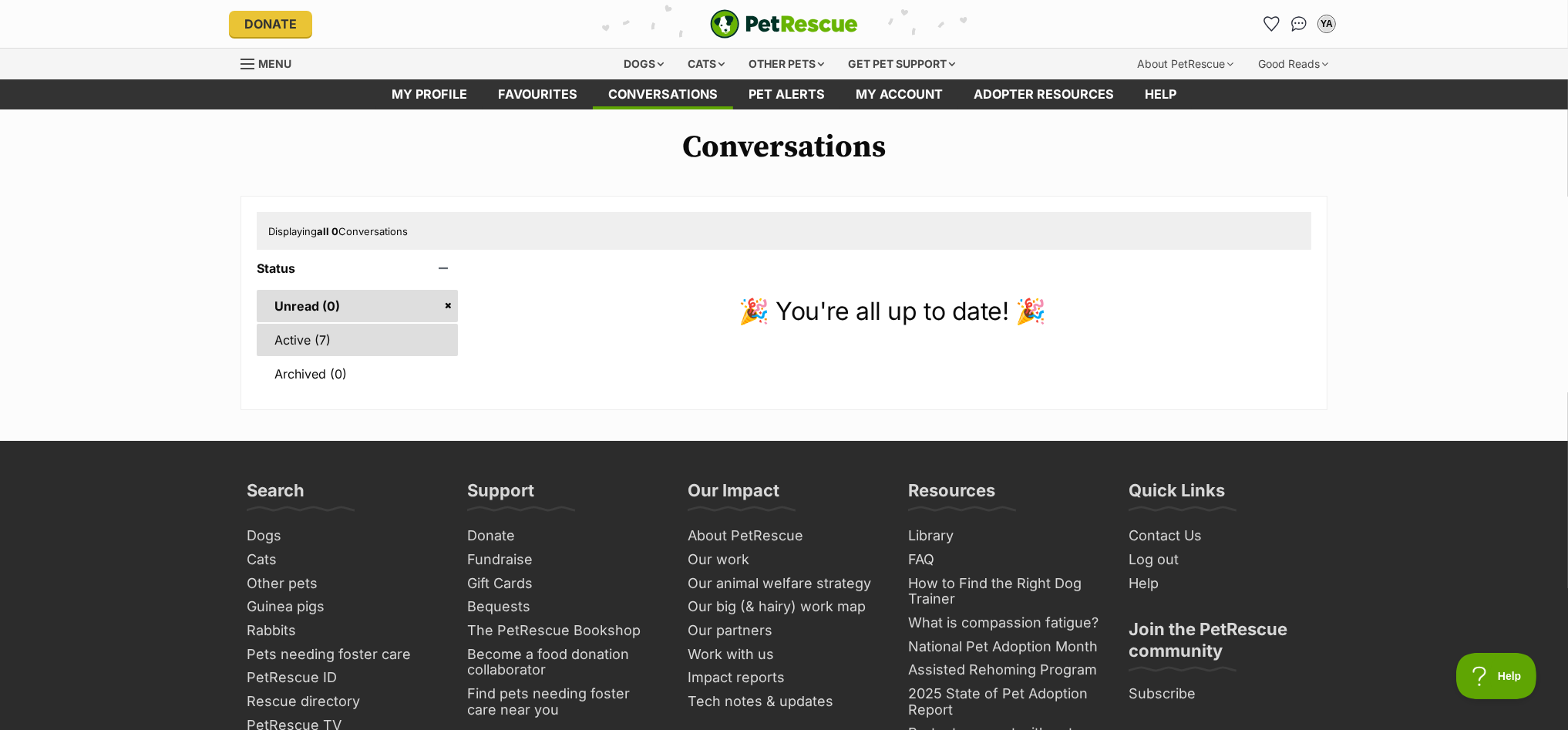
click at [292, 333] on link "Active (7)" at bounding box center [357, 340] width 201 height 32
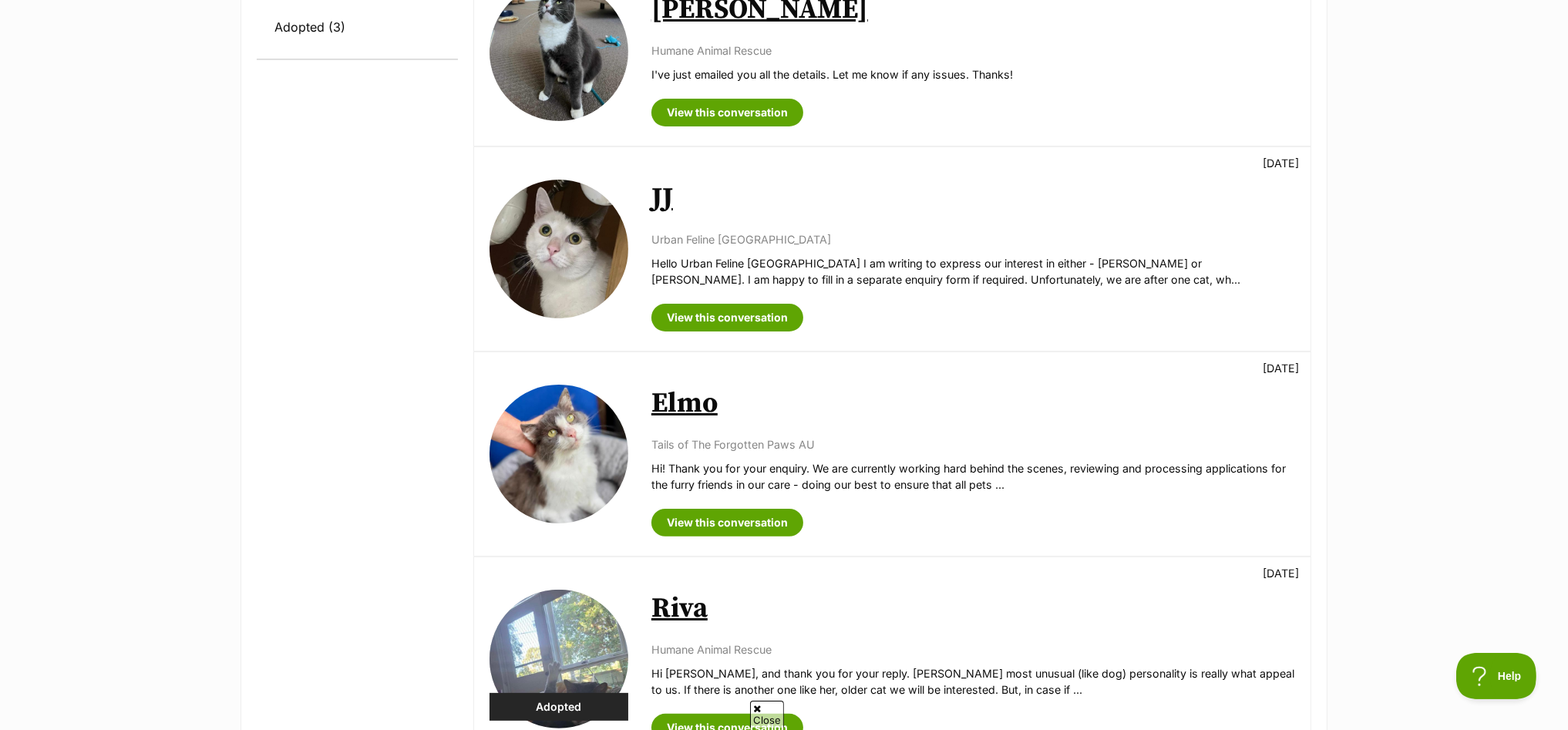
scroll to position [674, 0]
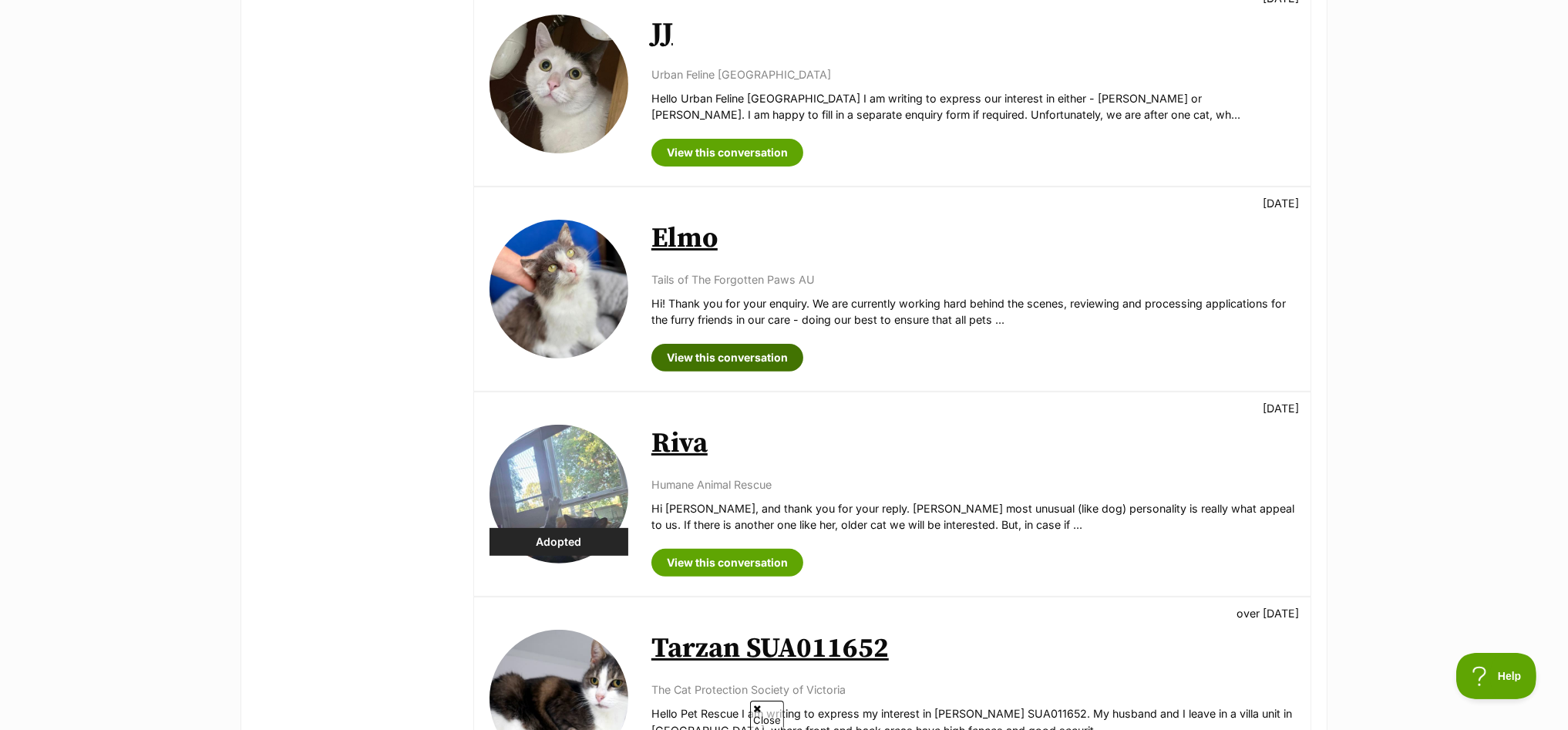
click at [736, 357] on link "View this conversation" at bounding box center [728, 357] width 152 height 28
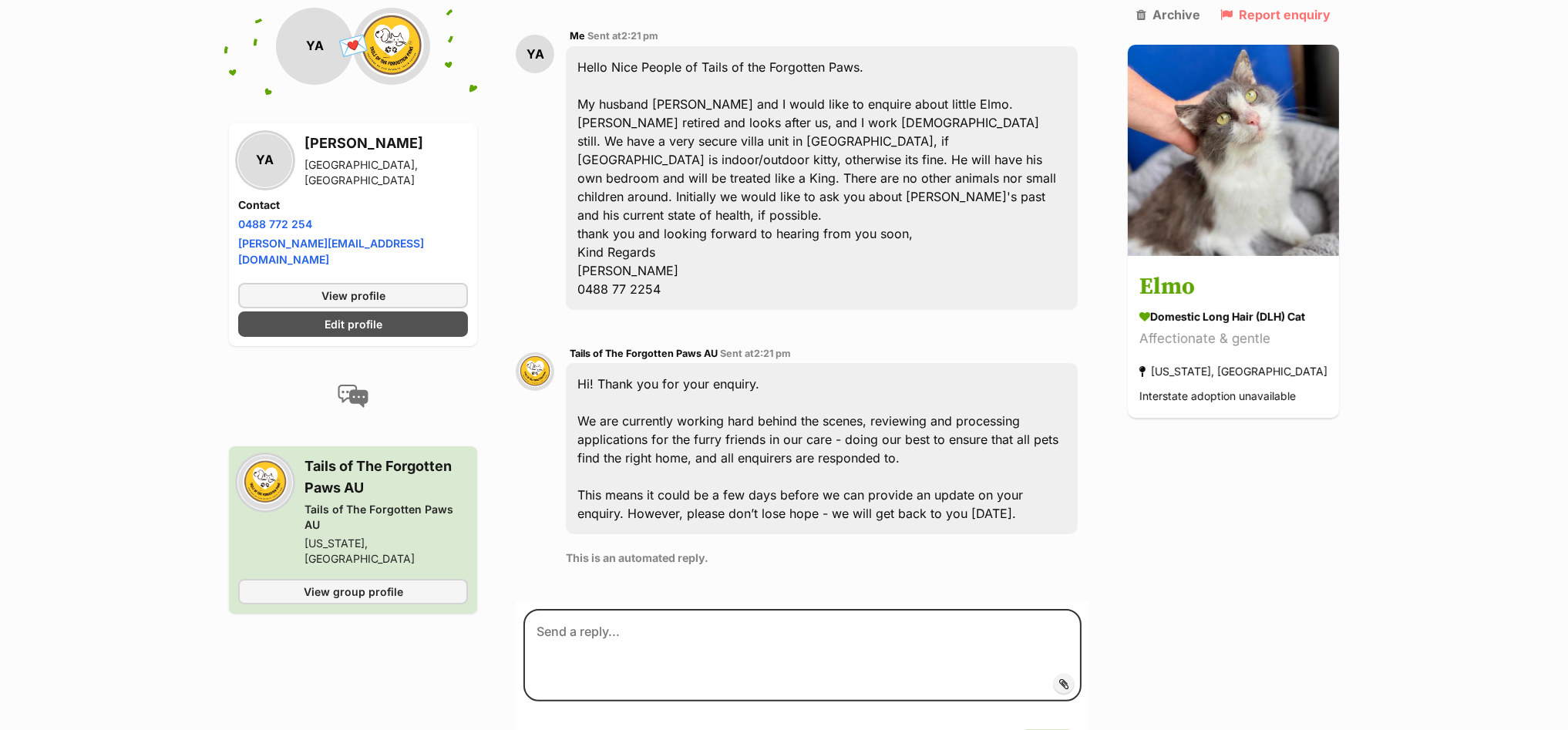
scroll to position [385, 0]
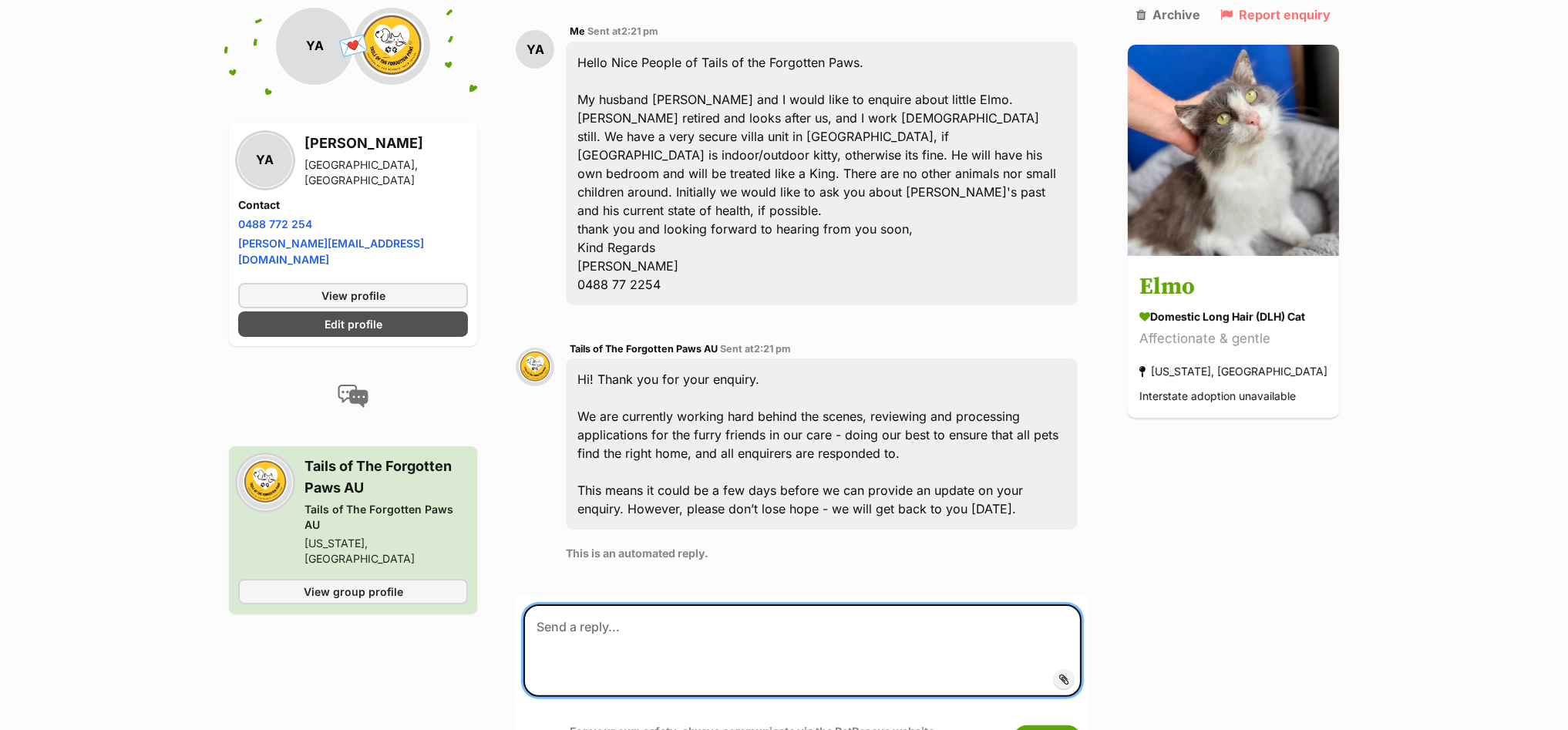
click at [562, 604] on textarea at bounding box center [803, 650] width 558 height 93
paste textarea "Hello Hard Working Volunteers Is it possible to find out the reason why my inte…"
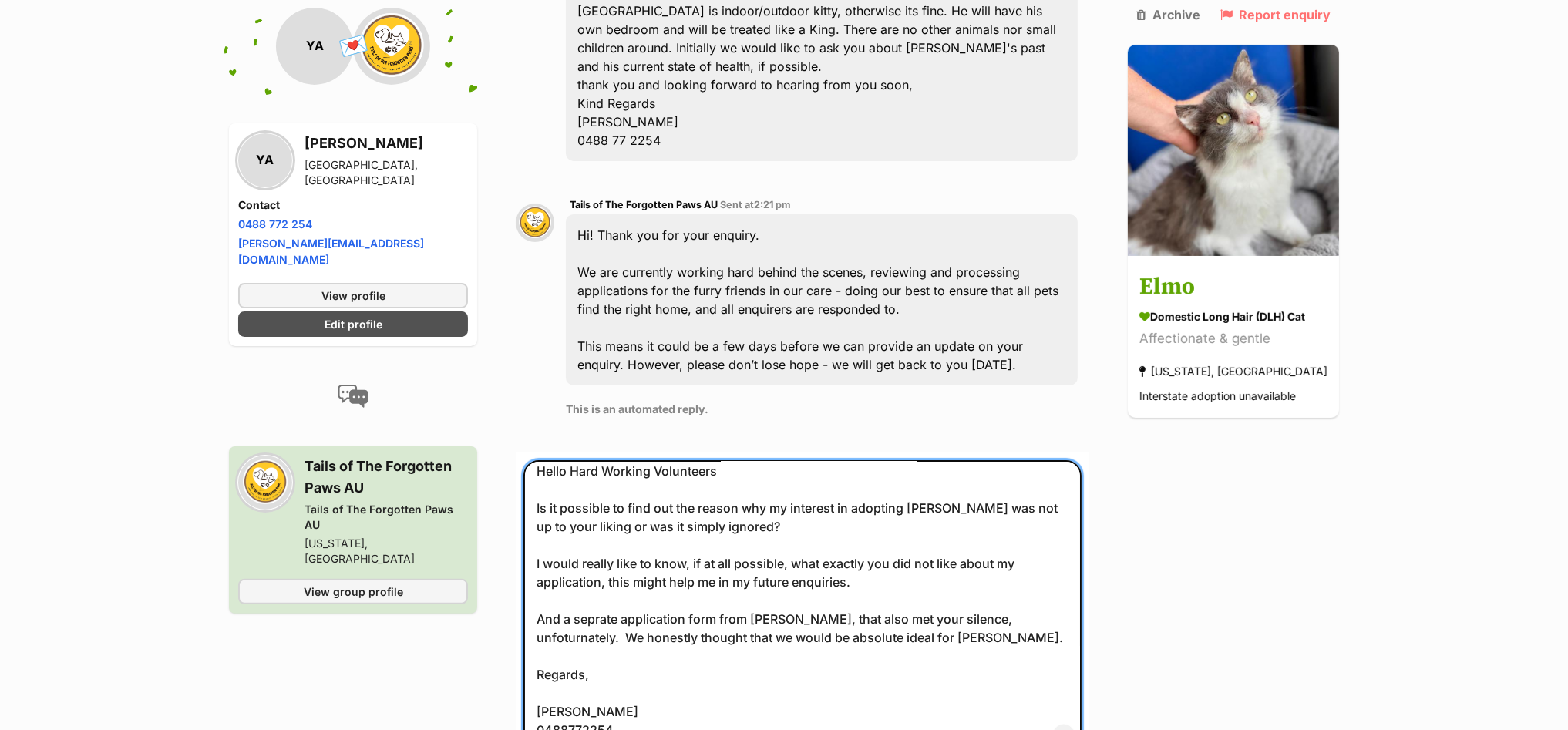
scroll to position [28, 0]
drag, startPoint x: 572, startPoint y: 587, endPoint x: 562, endPoint y: 601, distance: 17.2
click at [562, 601] on textarea "Hello Hard Working Volunteers Is it possible to find out the reason why my inte…" at bounding box center [803, 605] width 558 height 292
click at [804, 695] on textarea "Hello Hard Working Volunteers Is it possible to find out the reason why my inte…" at bounding box center [803, 605] width 558 height 292
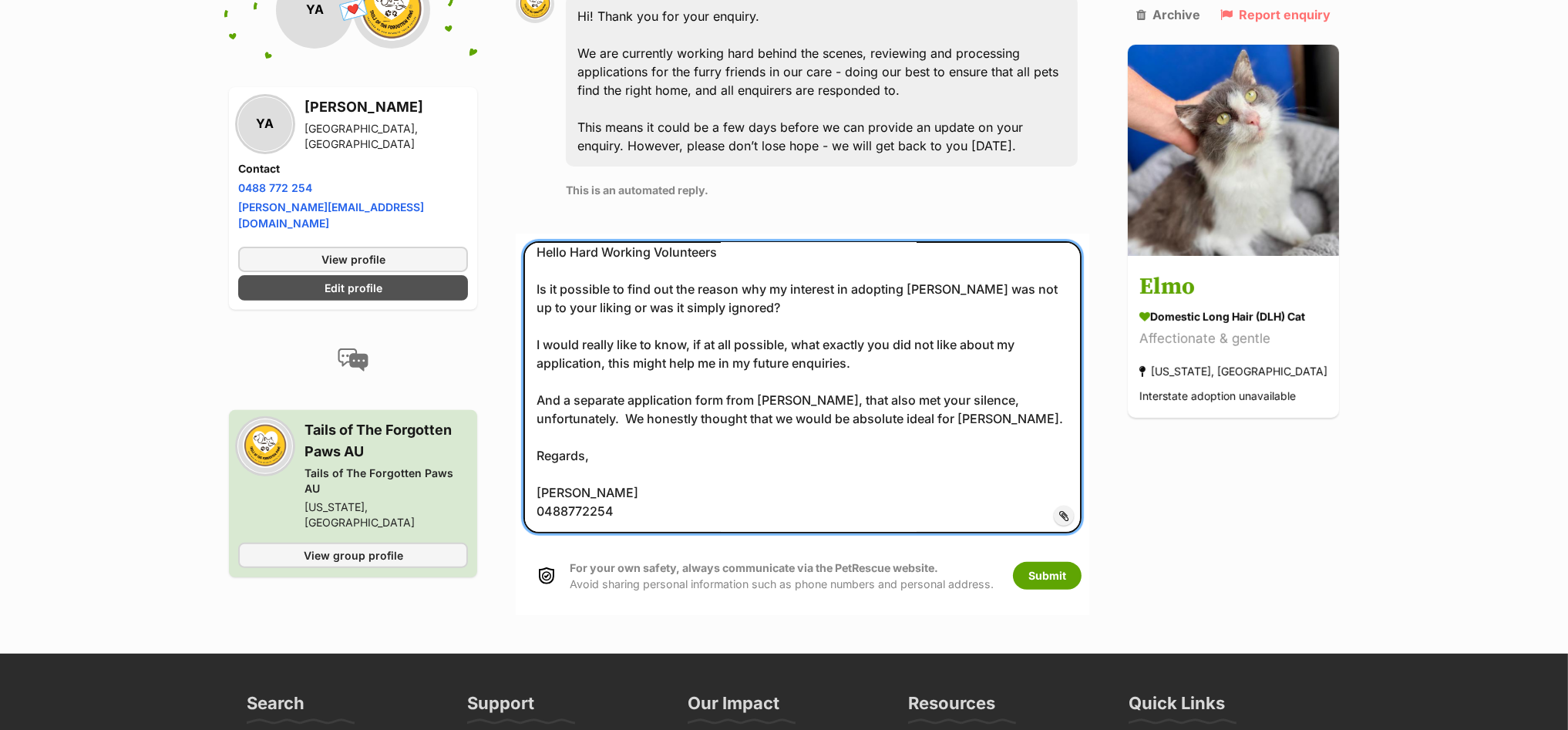
scroll to position [1010, 0]
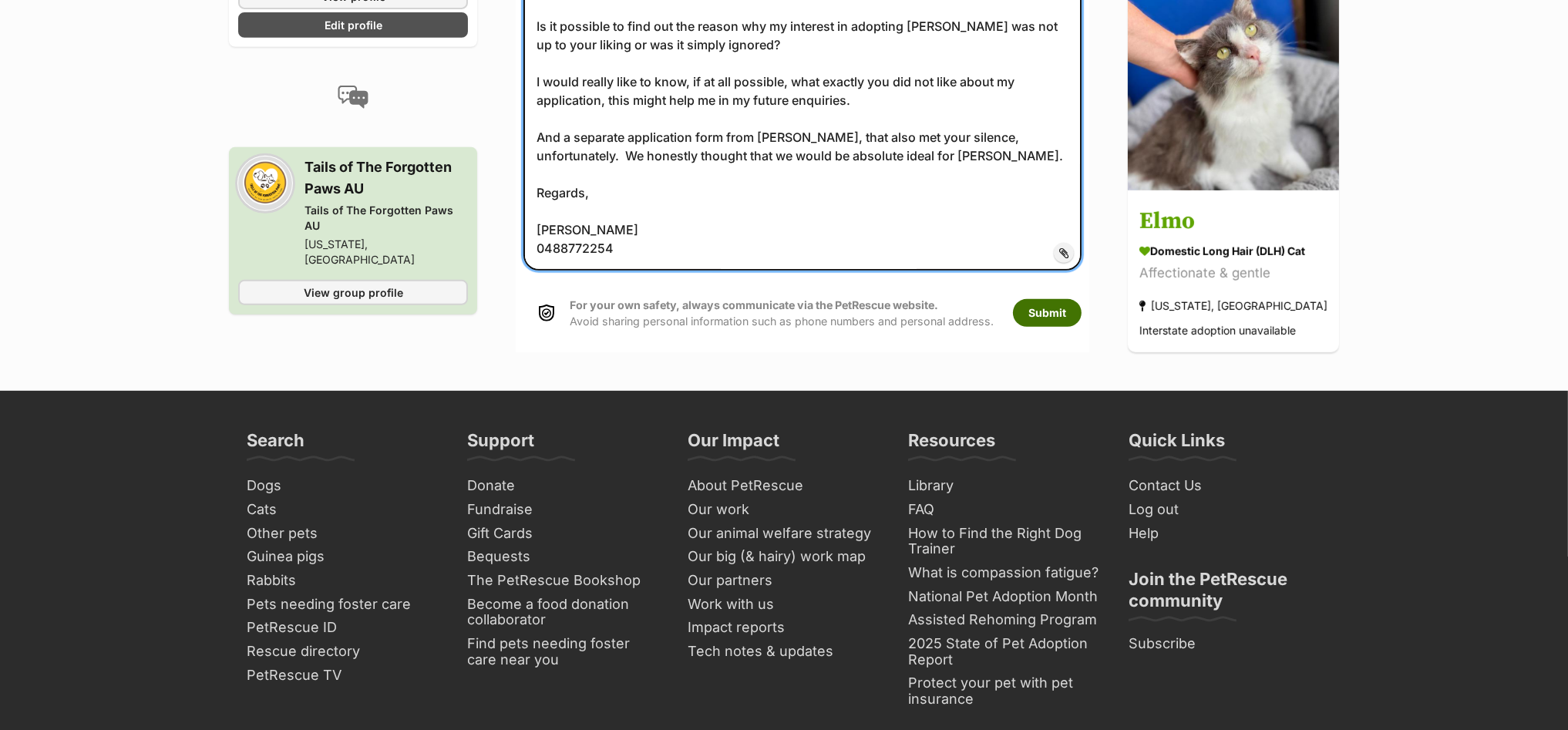
type textarea "Hello Hard Working Volunteers Is it possible to find out the reason why my inte…"
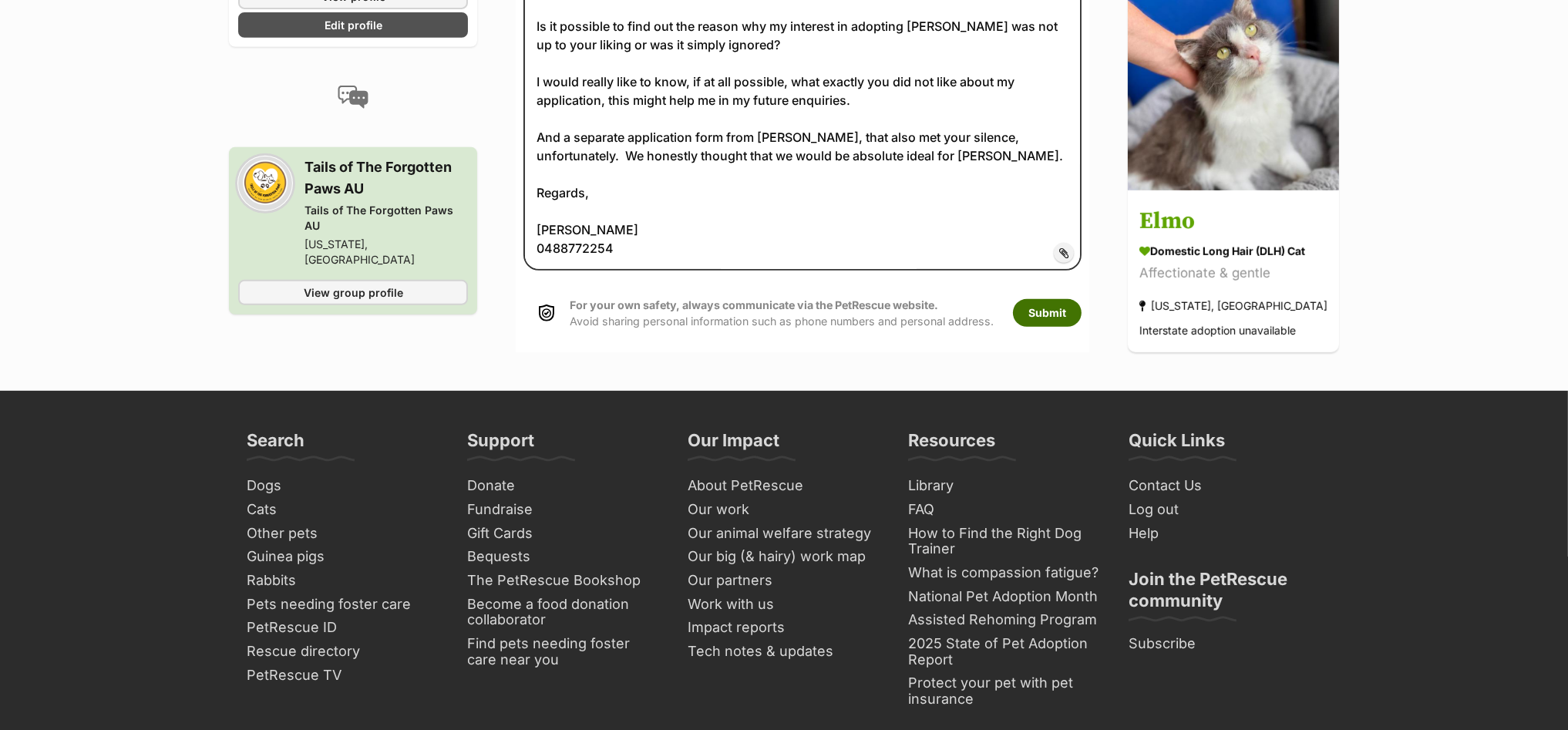
click at [1073, 299] on button "Submit" at bounding box center [1047, 313] width 69 height 28
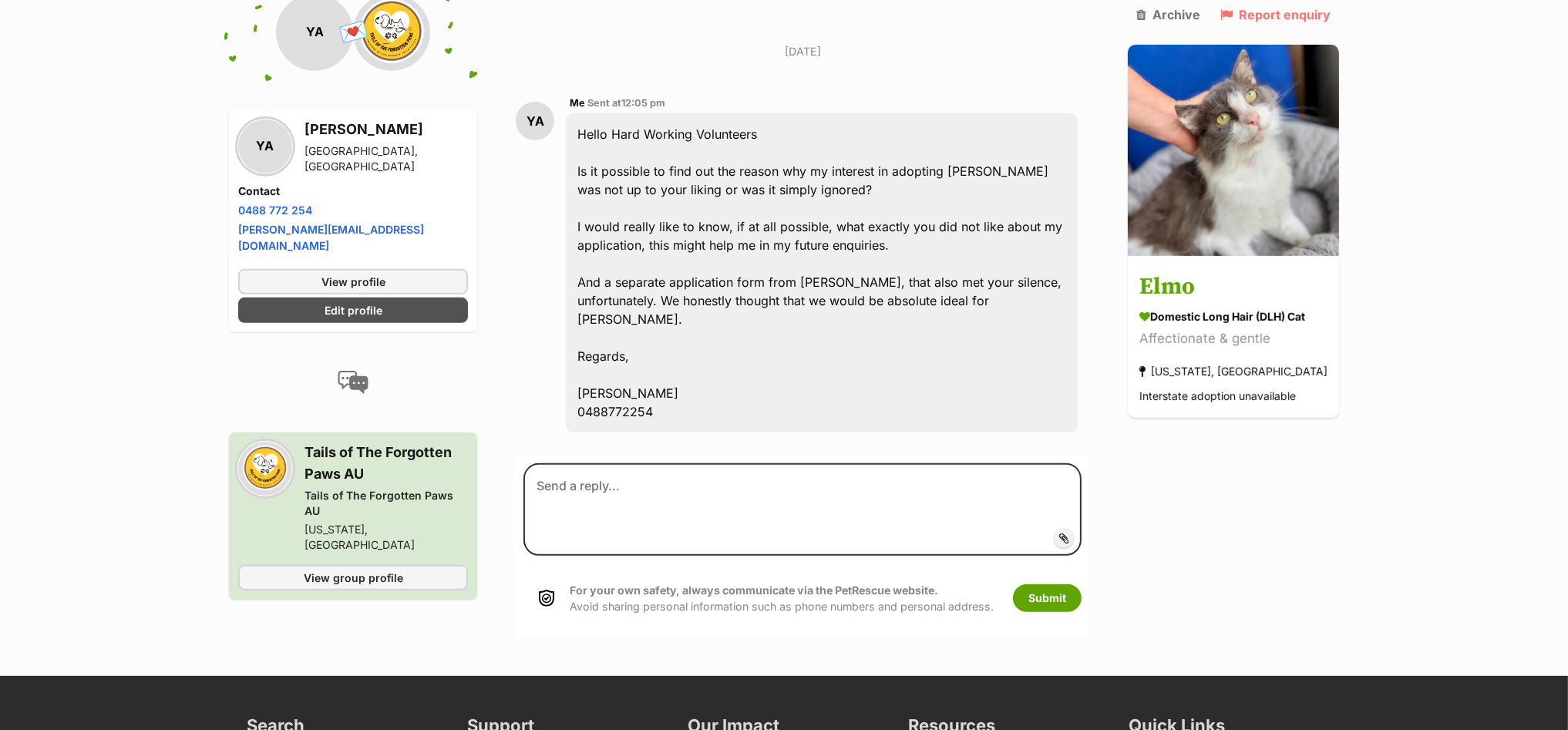
scroll to position [1010, 0]
